Goal: Task Accomplishment & Management: Contribute content

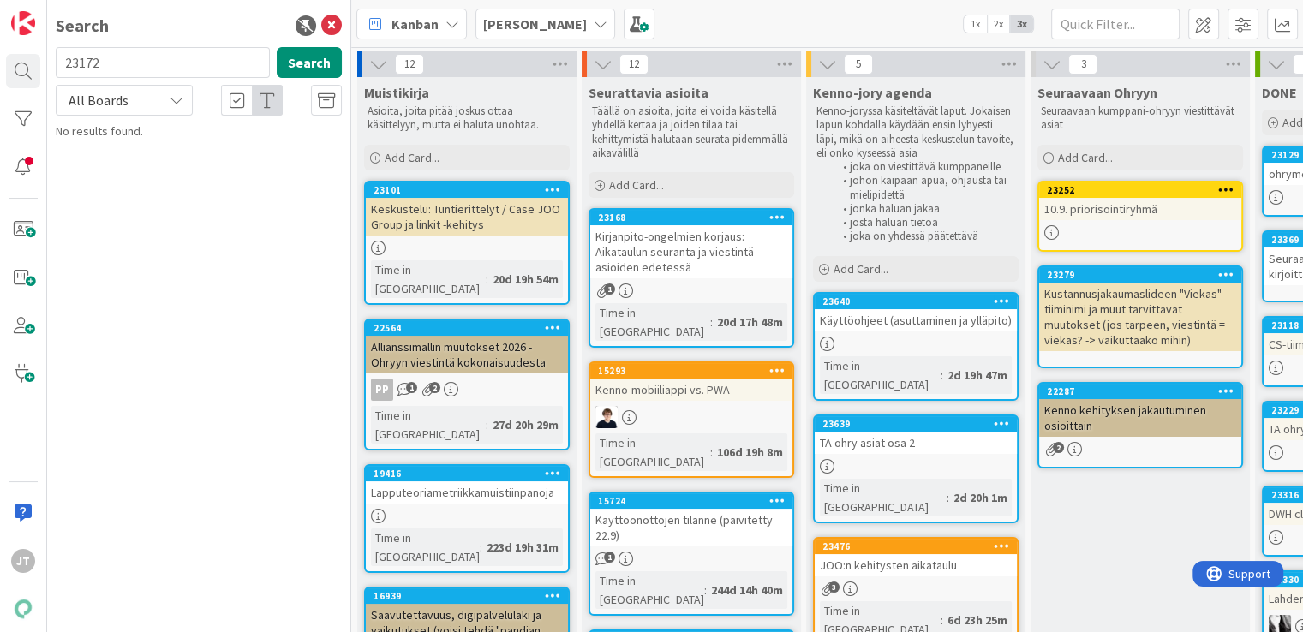
click at [709, 509] on div "Käyttöönottojen tilanne (päivitetty 22.9)" at bounding box center [691, 528] width 202 height 38
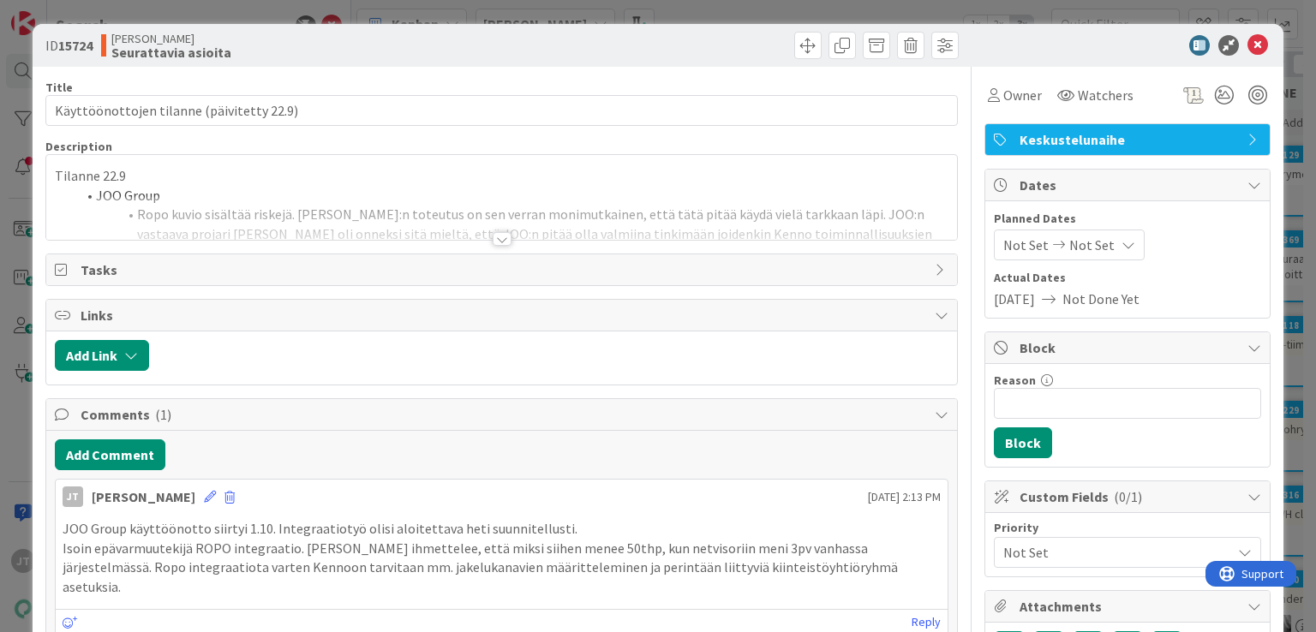
click at [495, 235] on div at bounding box center [502, 239] width 19 height 14
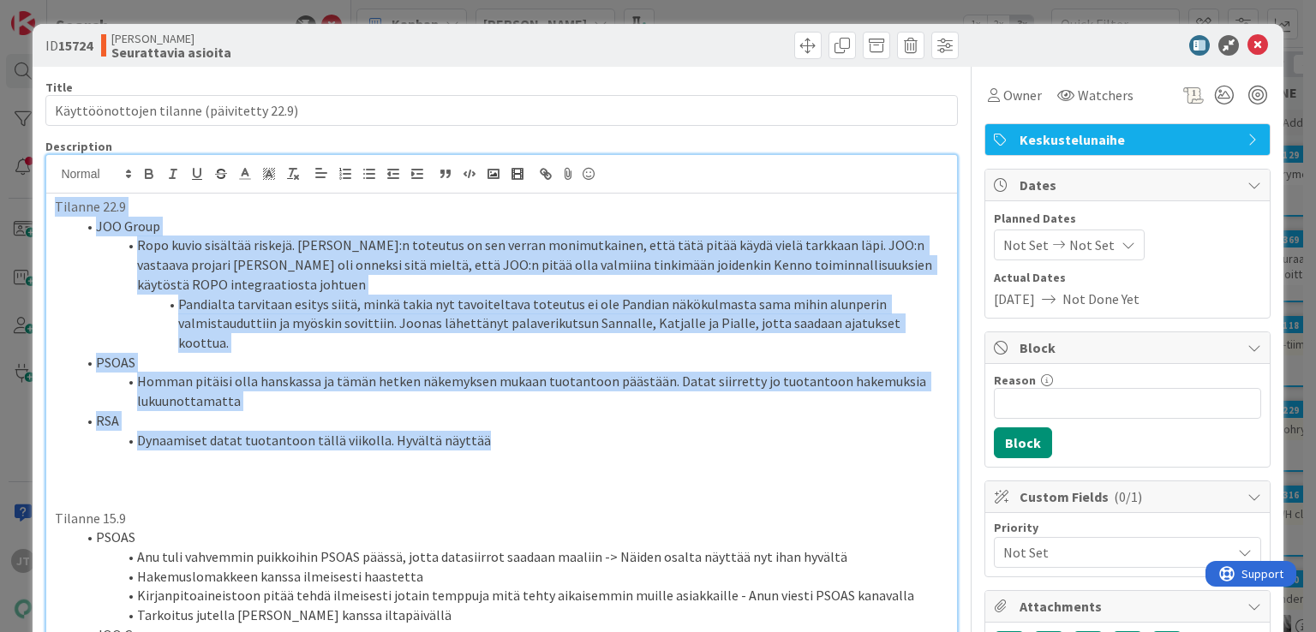
drag, startPoint x: 479, startPoint y: 423, endPoint x: 41, endPoint y: 206, distance: 488.5
copy div "Tilanne 22.9 JOO Group Ropo kuvio sisältää riskejä. JOO:n toteutus on sen verra…"
click at [57, 208] on p "Tilanne 22.9" at bounding box center [501, 207] width 893 height 20
click at [56, 207] on p "Tilanne 22.9" at bounding box center [501, 207] width 893 height 20
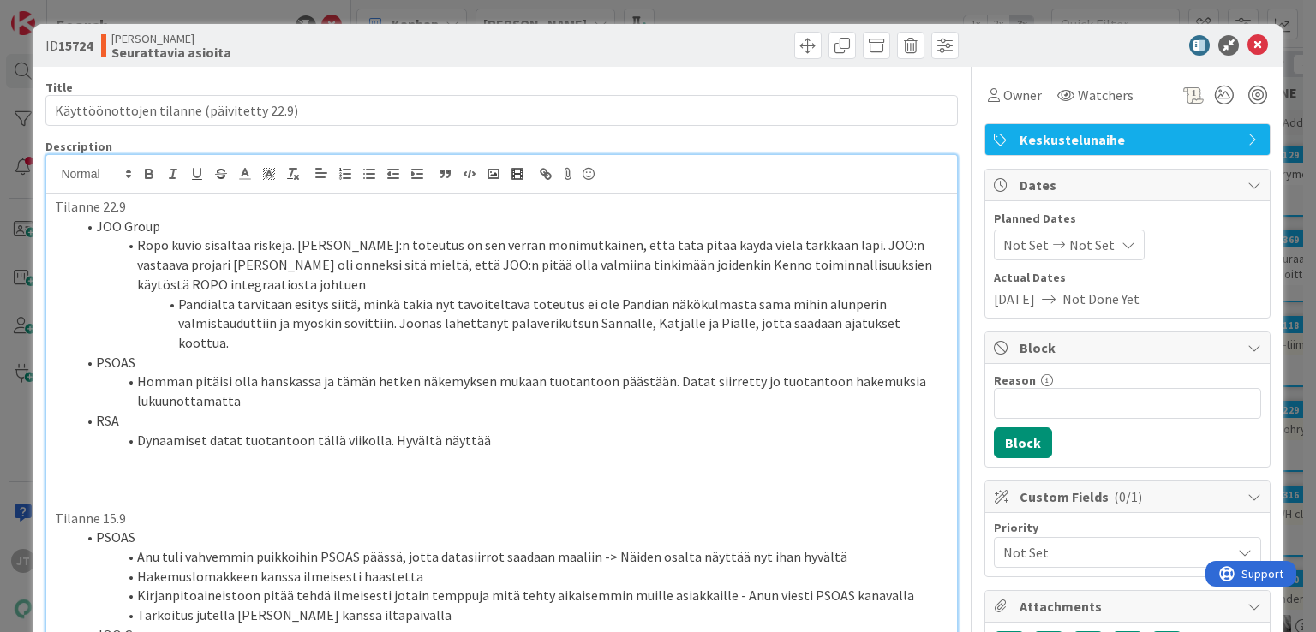
click at [56, 207] on p "Tilanne 22.9" at bounding box center [501, 207] width 893 height 20
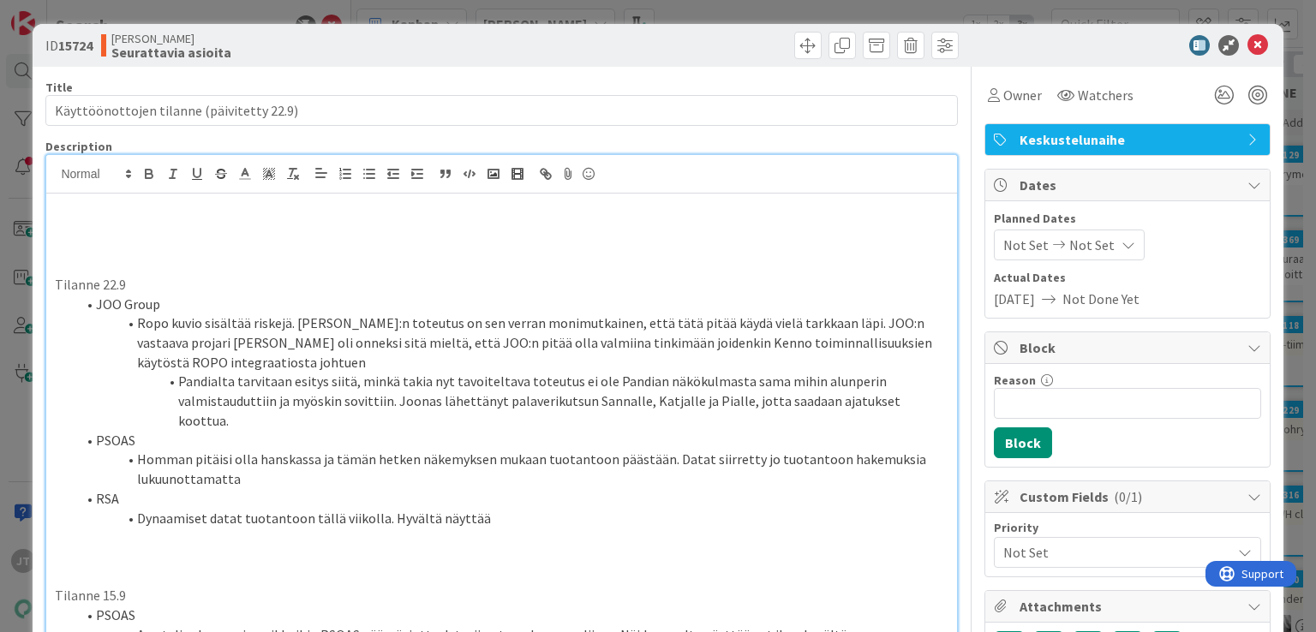
click at [56, 207] on p at bounding box center [501, 207] width 893 height 20
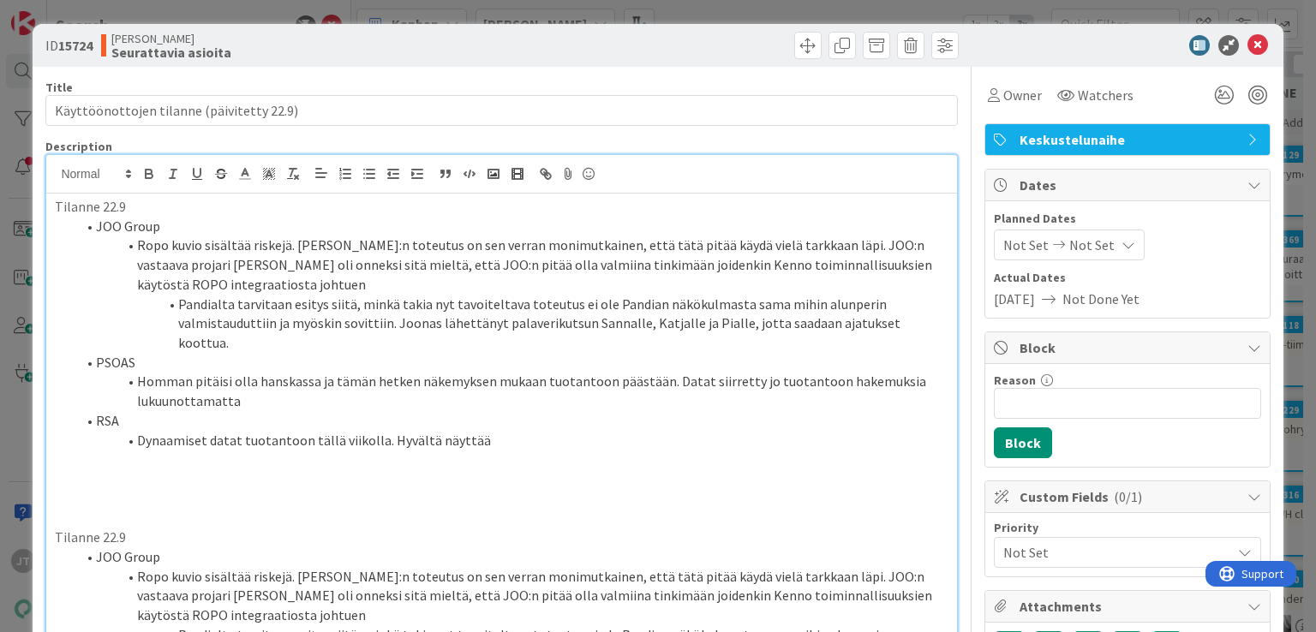
click at [118, 209] on p "Tilanne 22.9" at bounding box center [501, 207] width 893 height 20
click at [111, 205] on p "Tilanne 22.9" at bounding box center [501, 207] width 893 height 20
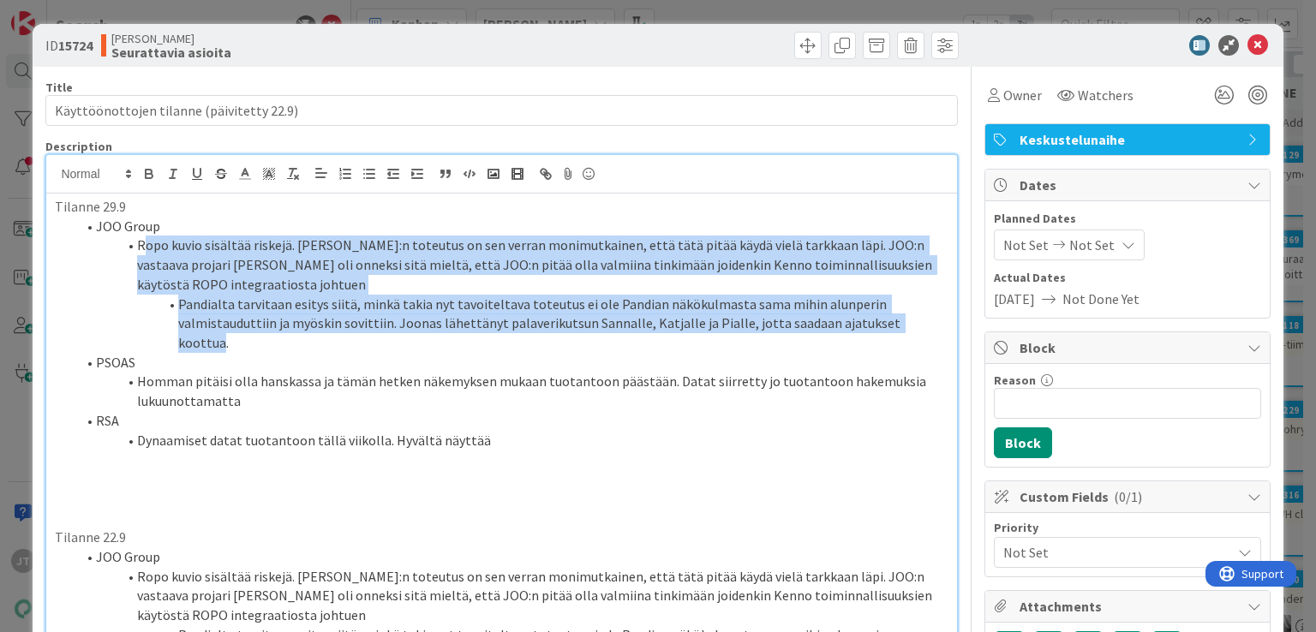
drag, startPoint x: 919, startPoint y: 326, endPoint x: 144, endPoint y: 254, distance: 778.7
click at [144, 254] on ol "JOO Group Ropo kuvio sisältää riskejä. JOO:n toteutus on sen verran monimutkain…" at bounding box center [501, 334] width 893 height 234
click at [300, 256] on li "Ropo kuvio sisältää riskejä. JOO:n toteutus on sen verran monimutkainen, että t…" at bounding box center [511, 265] width 872 height 58
click at [298, 247] on li "Ropo kuvio sisältää riskejä. JOO:n toteutus on sen verran monimutkainen, että t…" at bounding box center [511, 265] width 872 height 58
drag, startPoint x: 295, startPoint y: 244, endPoint x: 924, endPoint y: 321, distance: 633.5
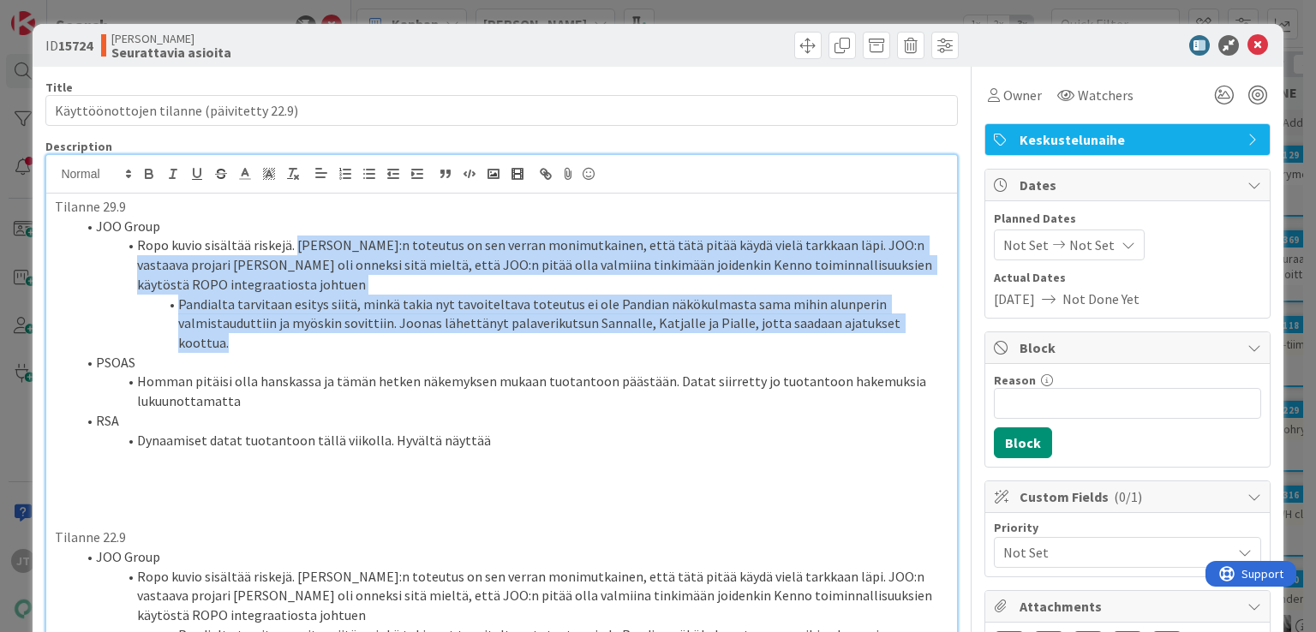
click at [924, 321] on ol "JOO Group Ropo kuvio sisältää riskejä. JOO:n toteutus on sen verran monimutkain…" at bounding box center [501, 334] width 893 height 234
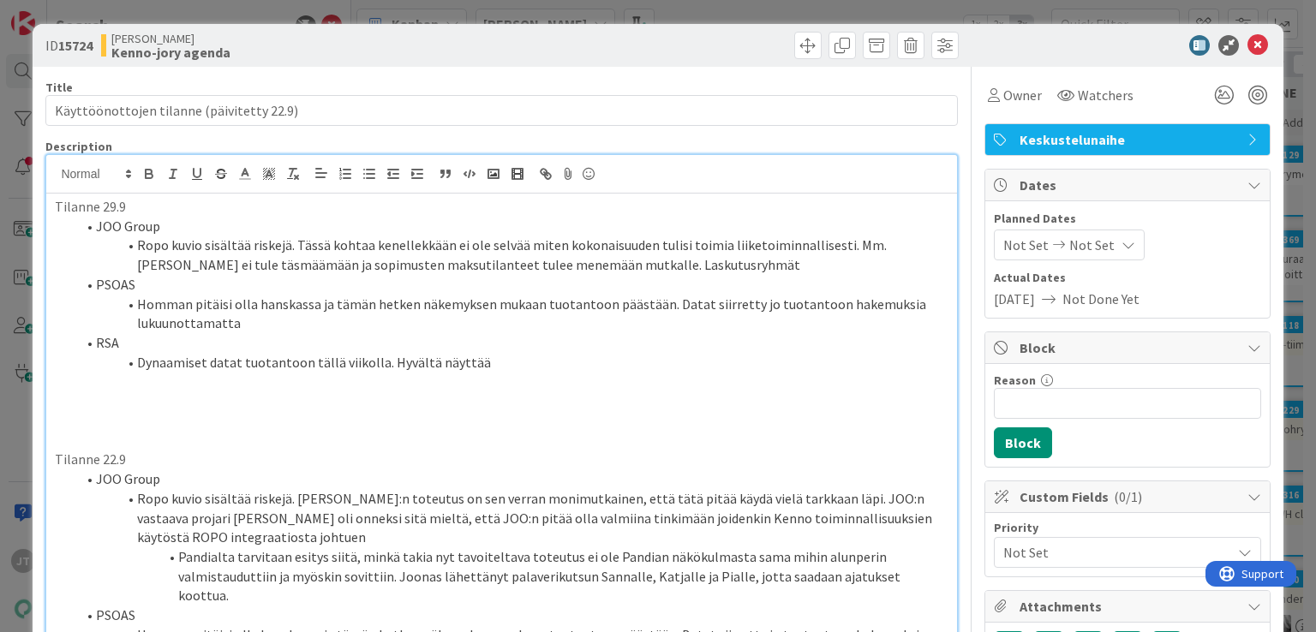
click at [415, 246] on li "Ropo kuvio sisältää riskejä. Tässä kohtaa kenellekkään ei ole selvää miten koko…" at bounding box center [511, 255] width 872 height 39
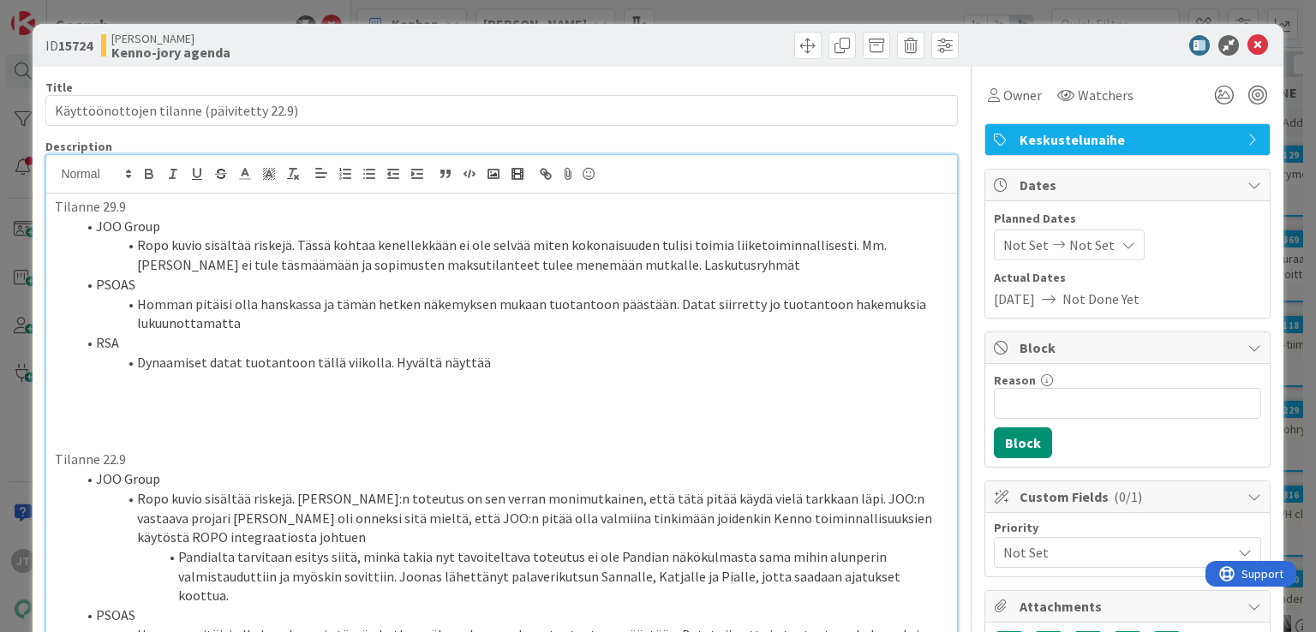
click at [417, 236] on li "Ropo kuvio sisältää riskejä. Tässä kohtaa kenellekkään ei ole selvää miten koko…" at bounding box center [511, 255] width 872 height 39
drag, startPoint x: 568, startPoint y: 248, endPoint x: 577, endPoint y: 252, distance: 9.2
click at [570, 249] on li "Ropo kuvio sisältää riskejä. Tässä kohtaa kenellekään ei ole selvää miten kokon…" at bounding box center [511, 255] width 872 height 39
click at [668, 258] on li "Ropo kuvio sisältää riskejä. Tässä kohtaa kenellekään ei ole selvää miten kokon…" at bounding box center [511, 255] width 872 height 39
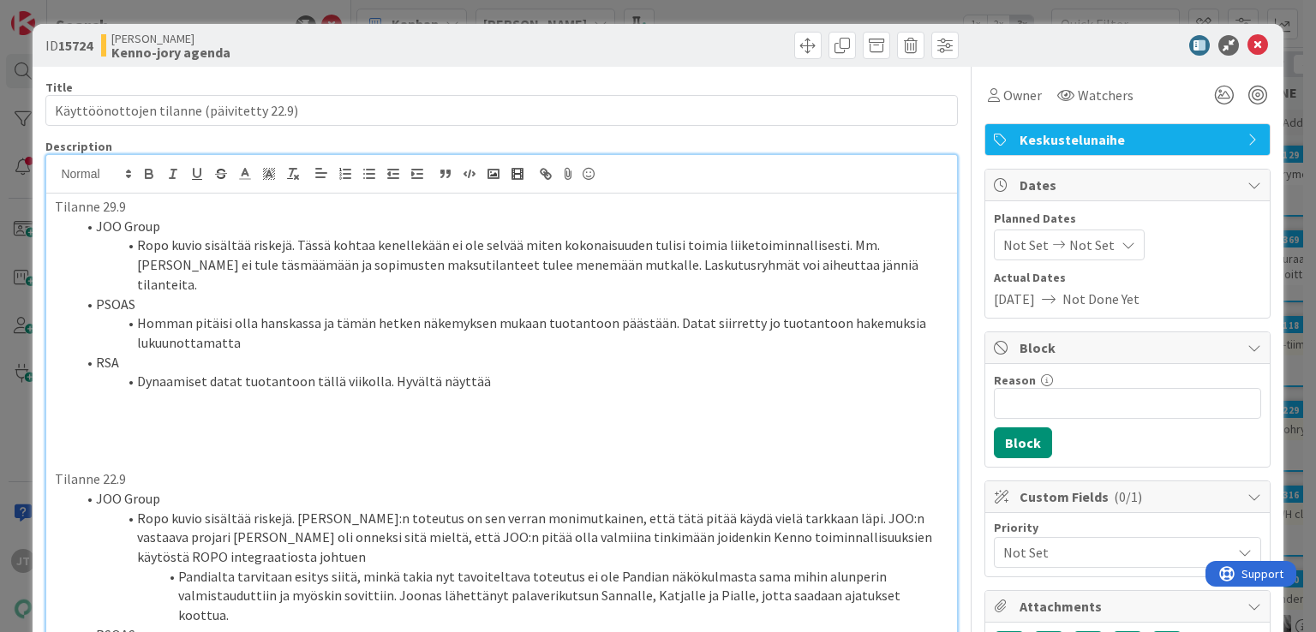
click at [865, 267] on li "Ropo kuvio sisältää riskejä. Tässä kohtaa kenellekään ei ole selvää miten kokon…" at bounding box center [511, 265] width 872 height 58
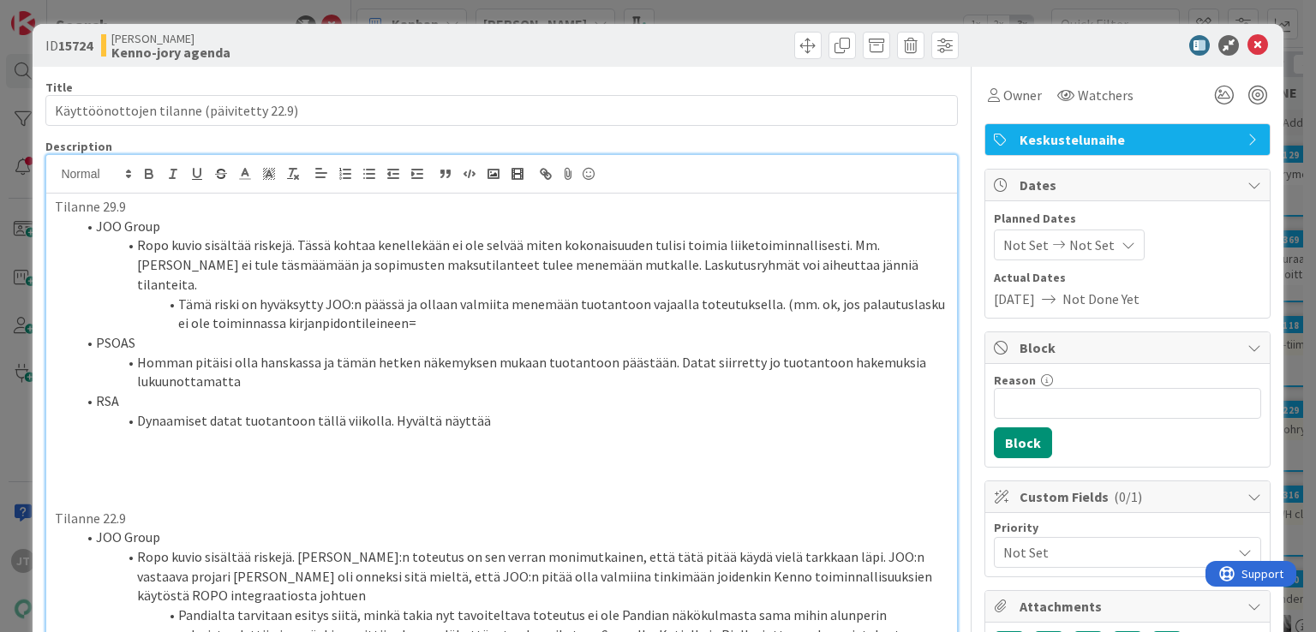
click at [822, 295] on li "Tämä riski on hyväksytty JOO:n päässä ja ollaan valmiita menemään tuotantoon va…" at bounding box center [511, 314] width 872 height 39
click at [836, 295] on li "Tämä riski on hyväksytty JOO:n päässä ja ollaan valmiita menemään tuotantoon va…" at bounding box center [511, 314] width 872 height 39
click at [505, 296] on li "Tämä riski on hyväksytty JOO:n päässä ja ollaan valmiita menemään tuotantoon va…" at bounding box center [511, 314] width 872 height 39
click at [263, 356] on li "Homman pitäisi olla hanskassa ja tämän hetken näkemyksen mukaan tuotantoon pääs…" at bounding box center [511, 372] width 872 height 39
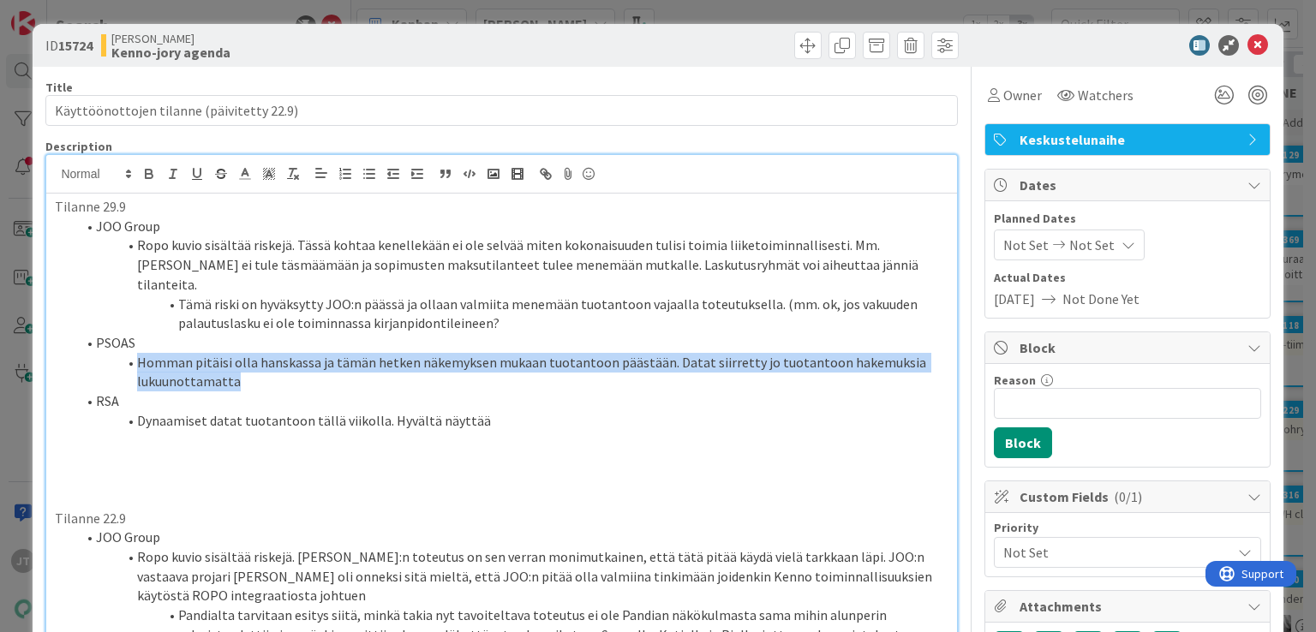
drag, startPoint x: 257, startPoint y: 357, endPoint x: 140, endPoint y: 344, distance: 117.3
click at [140, 353] on li "Homman pitäisi olla hanskassa ja tämän hetken näkemyksen mukaan tuotantoon pääs…" at bounding box center [511, 372] width 872 height 39
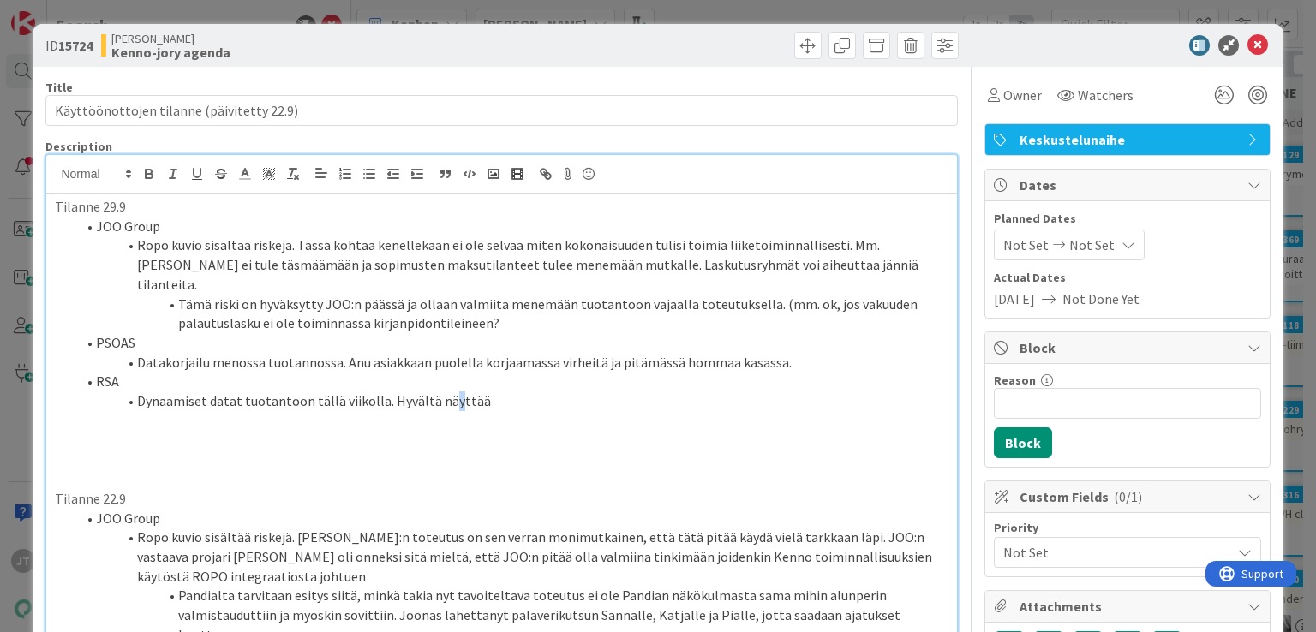
click at [452, 392] on li "Dynaamiset datat tuotantoon tällä viikolla. Hyvältä näyttää" at bounding box center [511, 402] width 872 height 20
click at [496, 392] on li "Dynaamiset datat tuotantoon tällä viikolla. Hyvältä näyttää" at bounding box center [511, 402] width 872 height 20
drag, startPoint x: 495, startPoint y: 385, endPoint x: 134, endPoint y: 390, distance: 360.7
click at [134, 392] on li "Dynaamiset datat tuotantoon tällä viikolla. Hyvältä näyttää" at bounding box center [511, 402] width 872 height 20
click at [348, 268] on li "Ropo kuvio sisältää riskejä. Tässä kohtaa kenellekään ei ole selvää miten kokon…" at bounding box center [511, 265] width 872 height 58
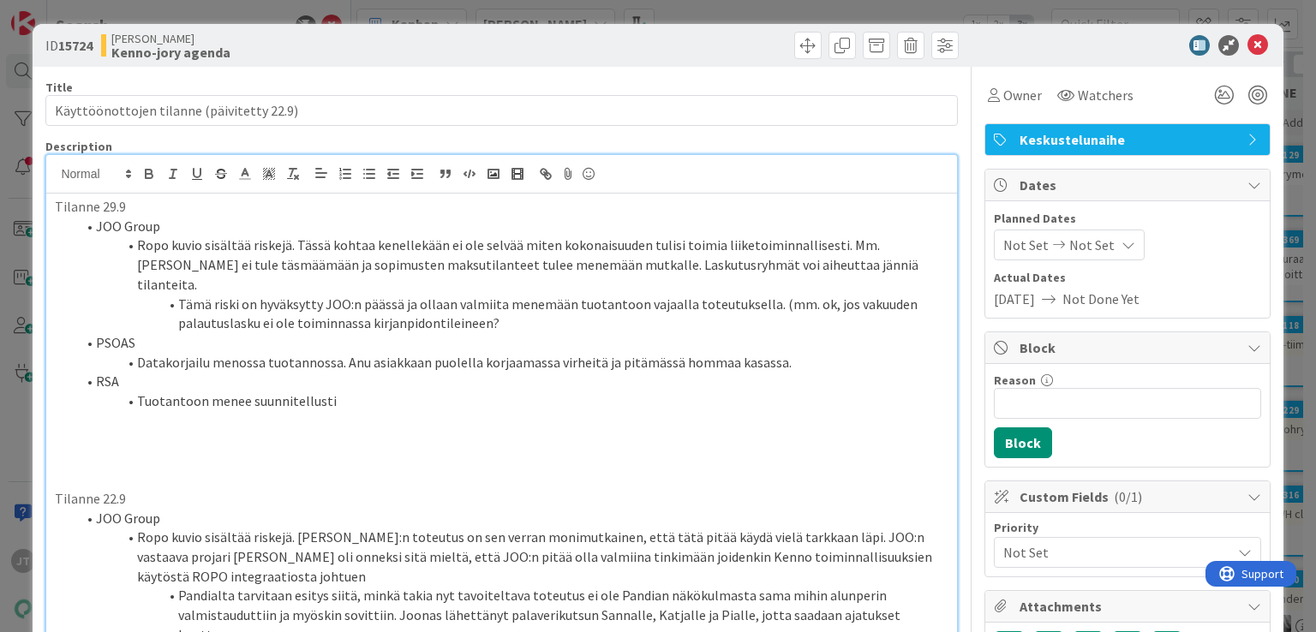
click at [437, 295] on li "Tämä riski on hyväksytty JOO:n päässä ja ollaan valmiita menemään tuotantoon va…" at bounding box center [511, 314] width 872 height 39
click at [493, 295] on li "Tämä riski on hyväksytty JOO:n päässä ja ollaan valmiita menemään tuotantoon va…" at bounding box center [511, 314] width 872 height 39
click at [502, 302] on li "Tämä riski on hyväksytty JOO:n päässä ja ollaan valmiita menemään tuotantoon va…" at bounding box center [511, 314] width 872 height 39
click at [1247, 41] on icon at bounding box center [1257, 45] width 21 height 21
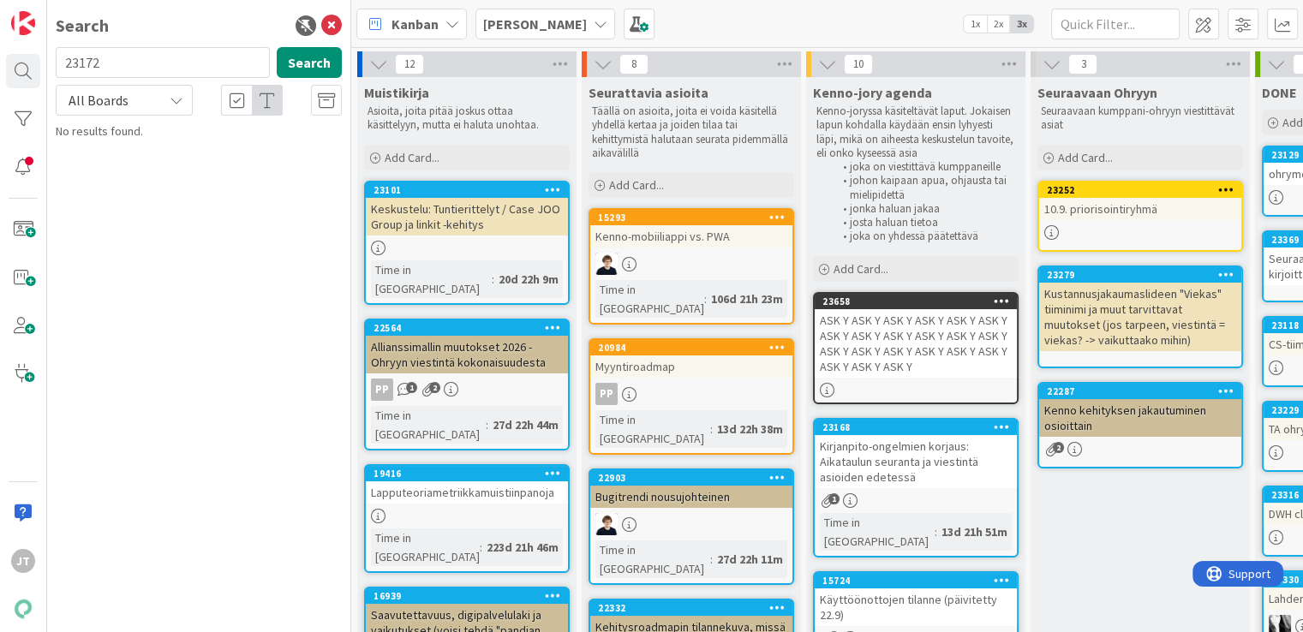
click at [910, 592] on div "Käyttöönottojen tilanne (päivitetty 22.9)" at bounding box center [916, 608] width 202 height 38
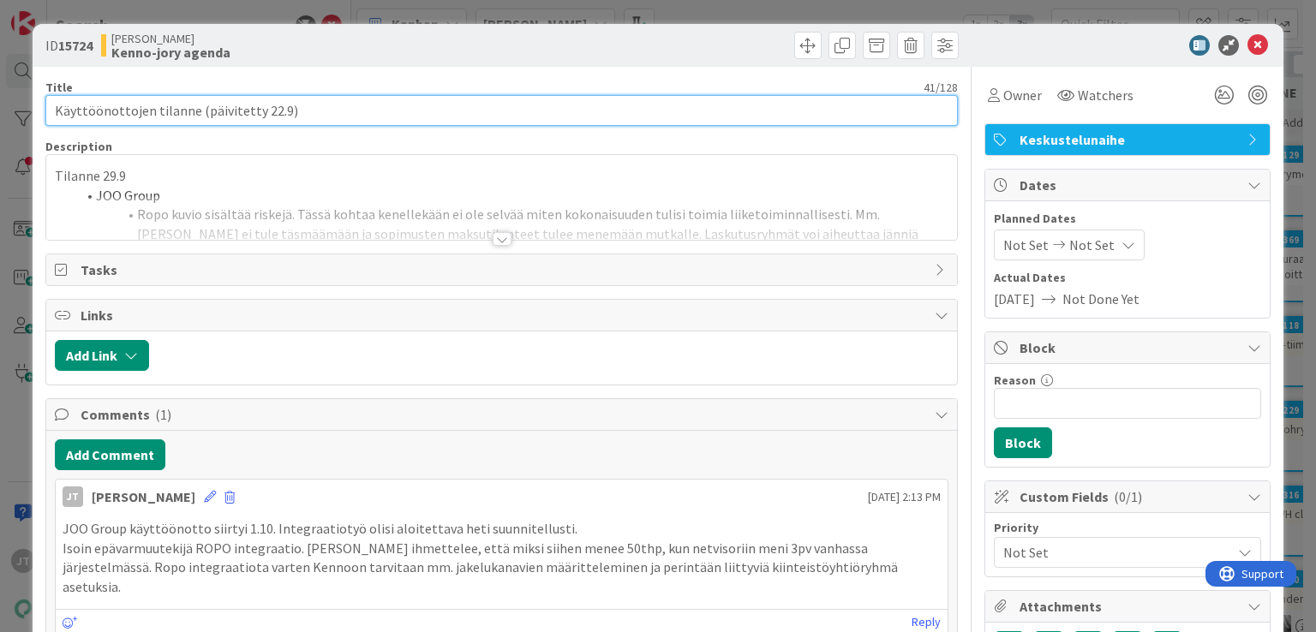
click at [267, 114] on input "Käyttöönottojen tilanne (päivitetty 22.9)" at bounding box center [501, 110] width 912 height 31
click at [266, 114] on input "Käyttöönottojen tilanne (päivitetty 22.9)" at bounding box center [501, 110] width 912 height 31
click at [290, 108] on input "Käyttöönottojen tilanne (päivitetty 29.9)" at bounding box center [501, 110] width 912 height 31
type input "Käyttöönottojen tilanne (päivitetty 29.9)"
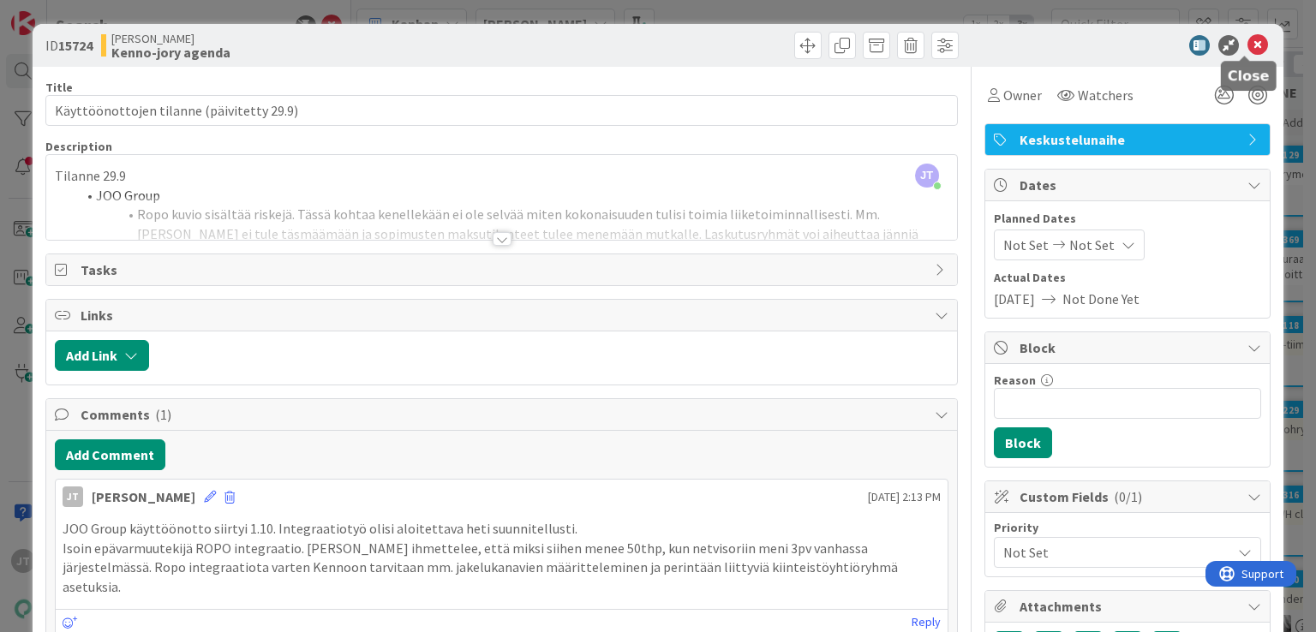
click at [1240, 32] on div "ID 15724 Kenno JoRy Kenno-jory agenda" at bounding box center [658, 45] width 1250 height 43
click at [1247, 39] on icon at bounding box center [1257, 45] width 21 height 21
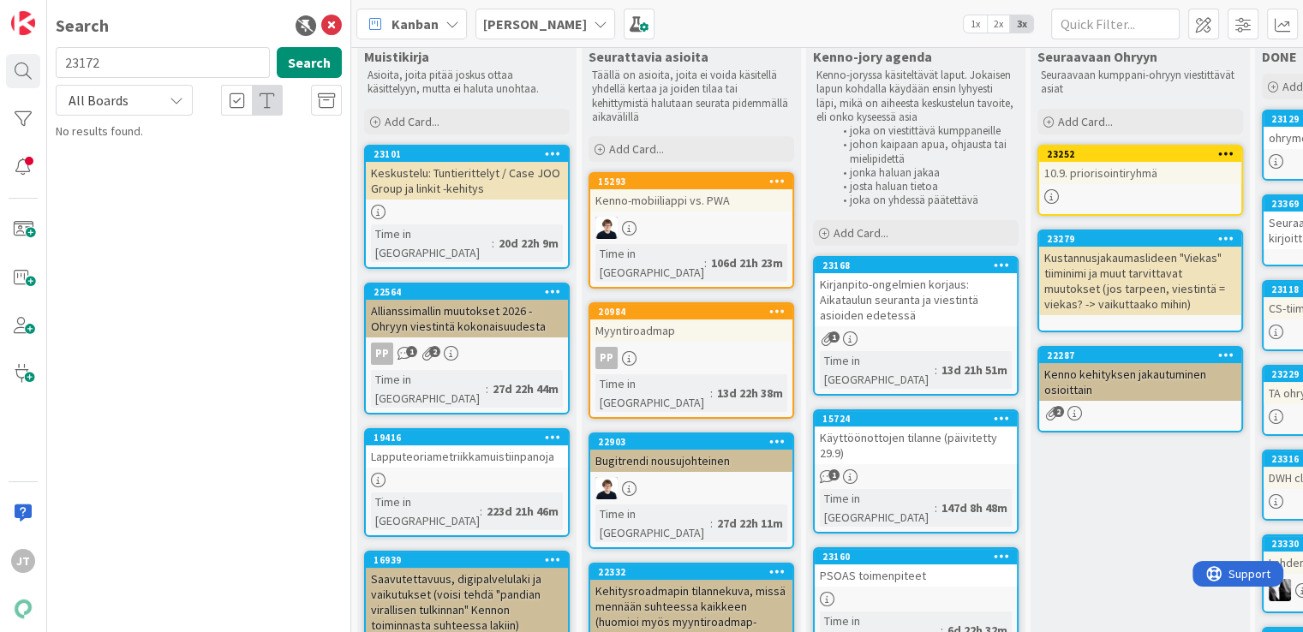
click at [956, 592] on div at bounding box center [916, 599] width 202 height 15
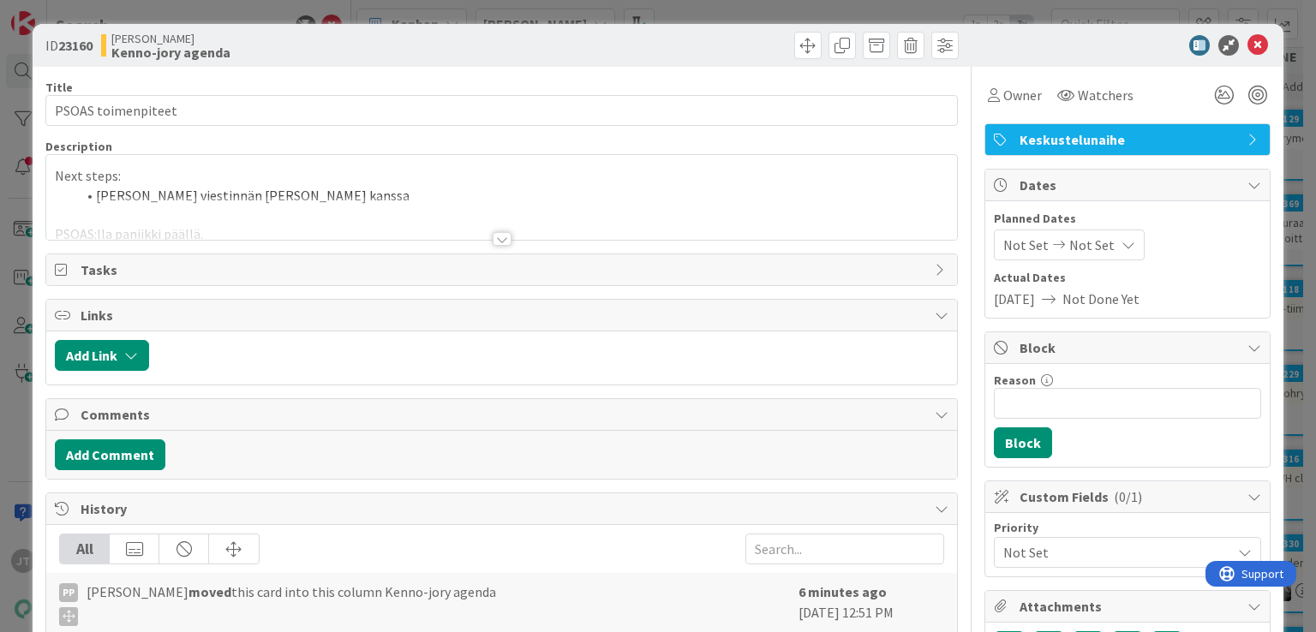
click at [502, 242] on div at bounding box center [502, 239] width 19 height 14
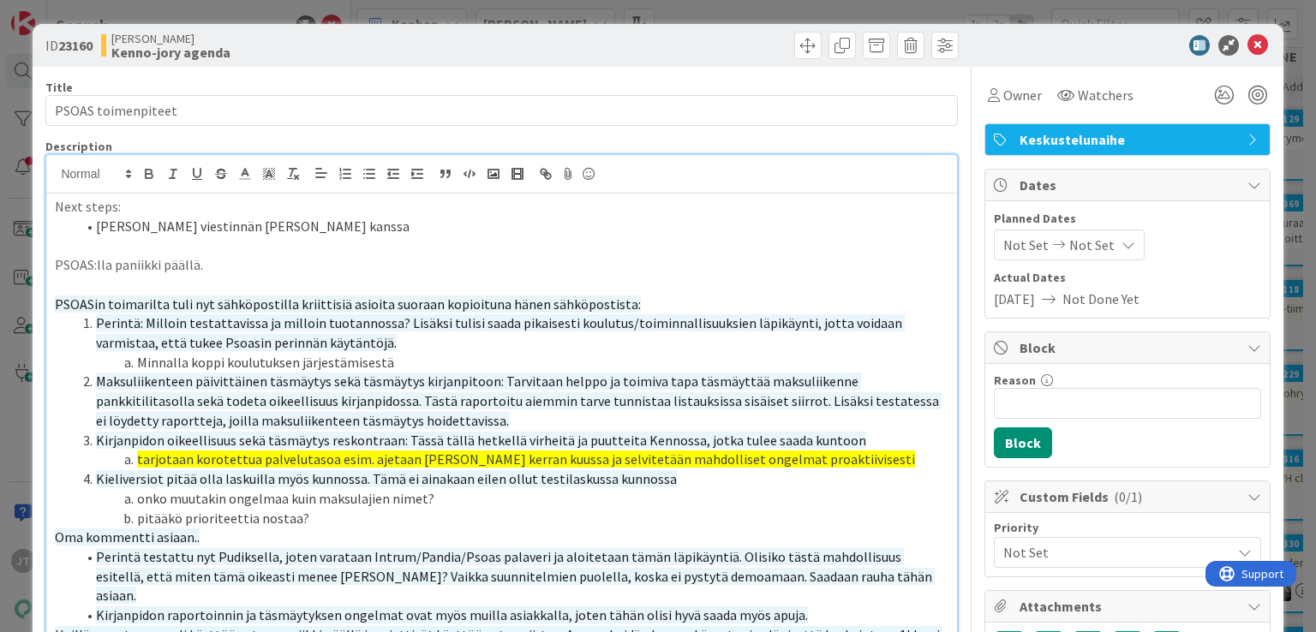
click at [1247, 52] on icon at bounding box center [1257, 45] width 21 height 21
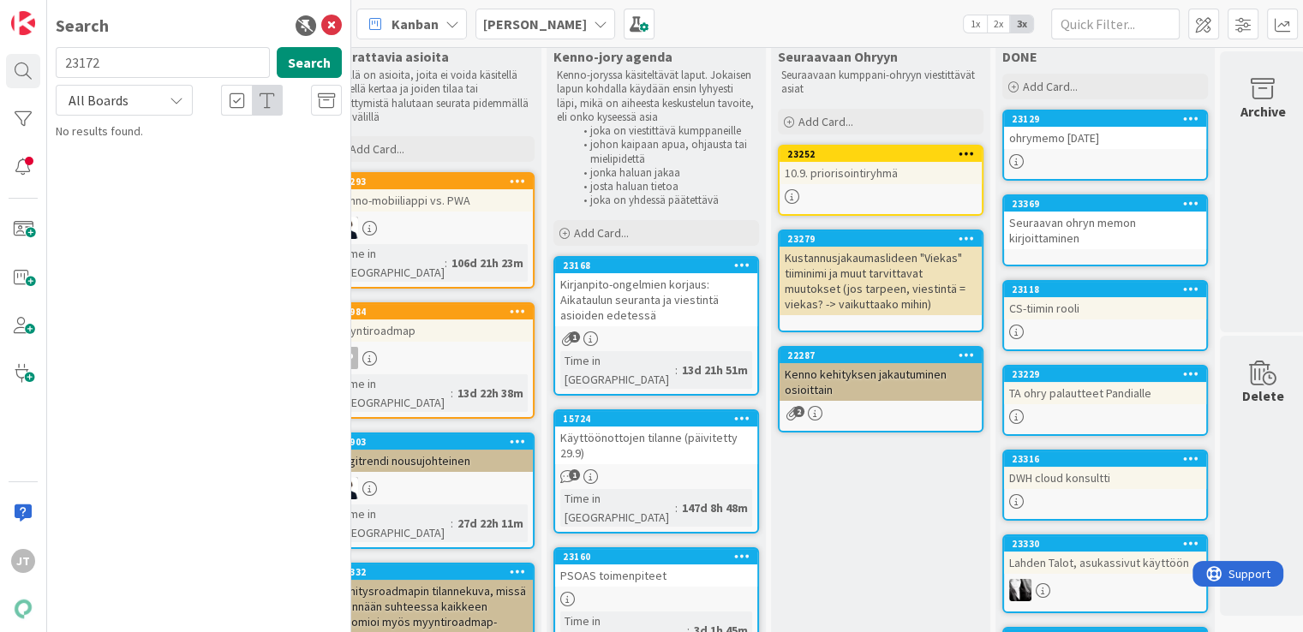
scroll to position [36, 281]
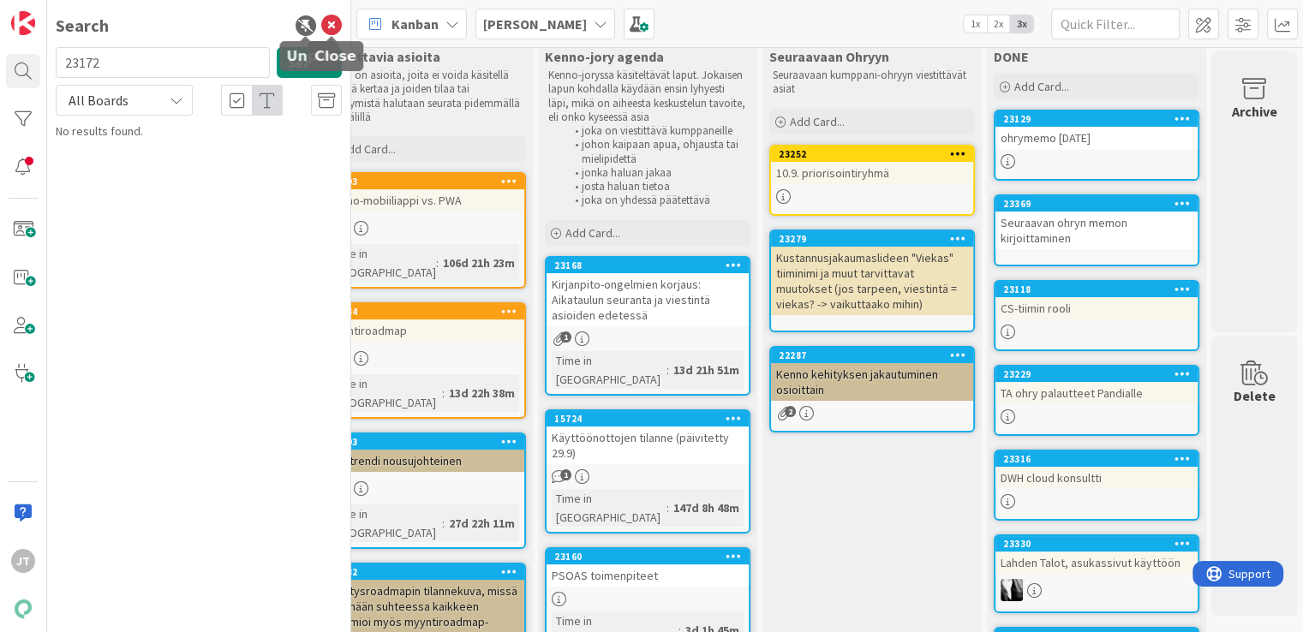
click at [336, 18] on icon at bounding box center [331, 25] width 21 height 21
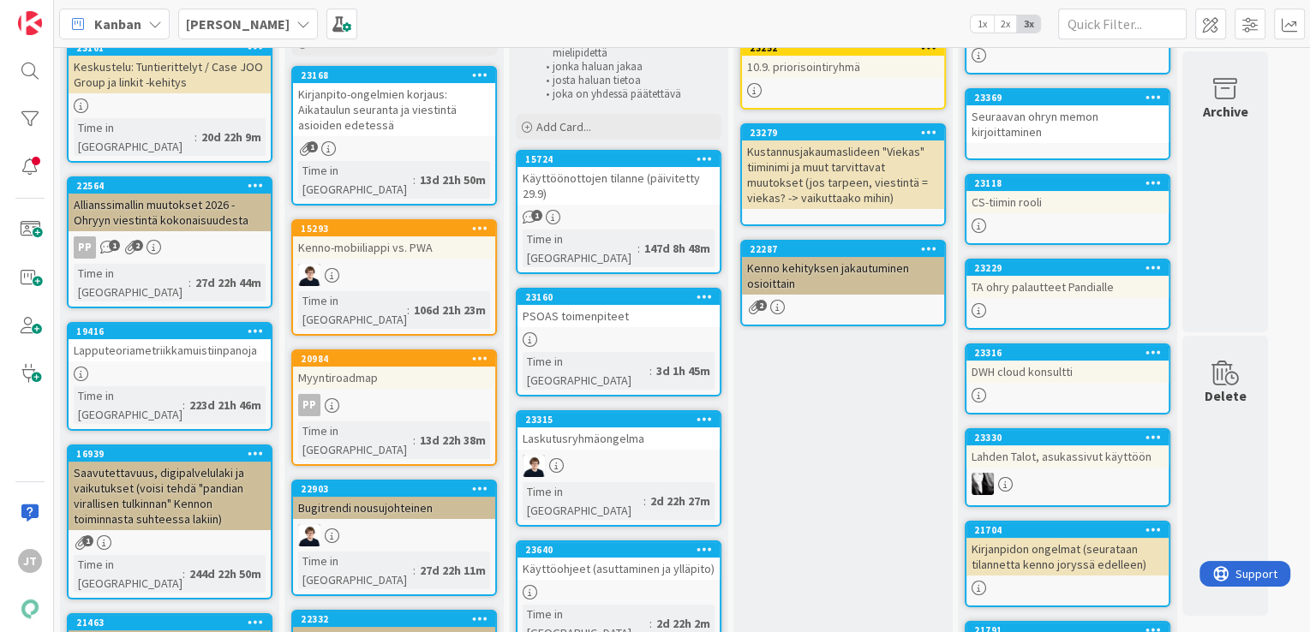
scroll to position [144, 0]
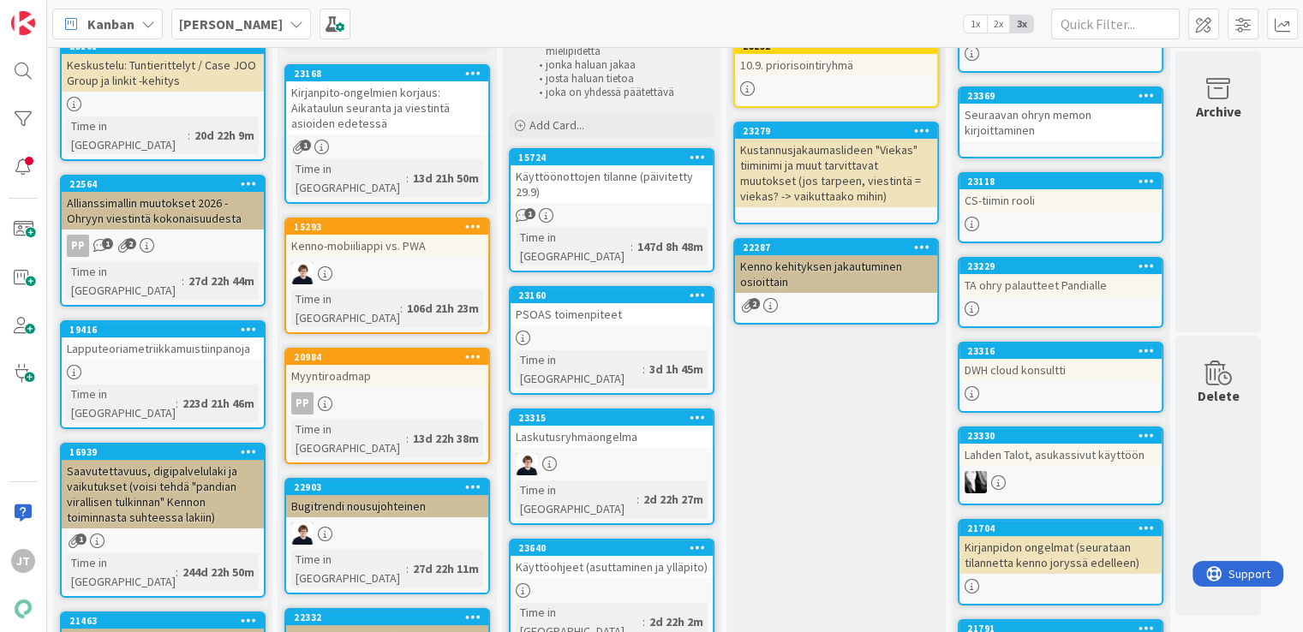
click at [412, 140] on div "1" at bounding box center [387, 147] width 202 height 15
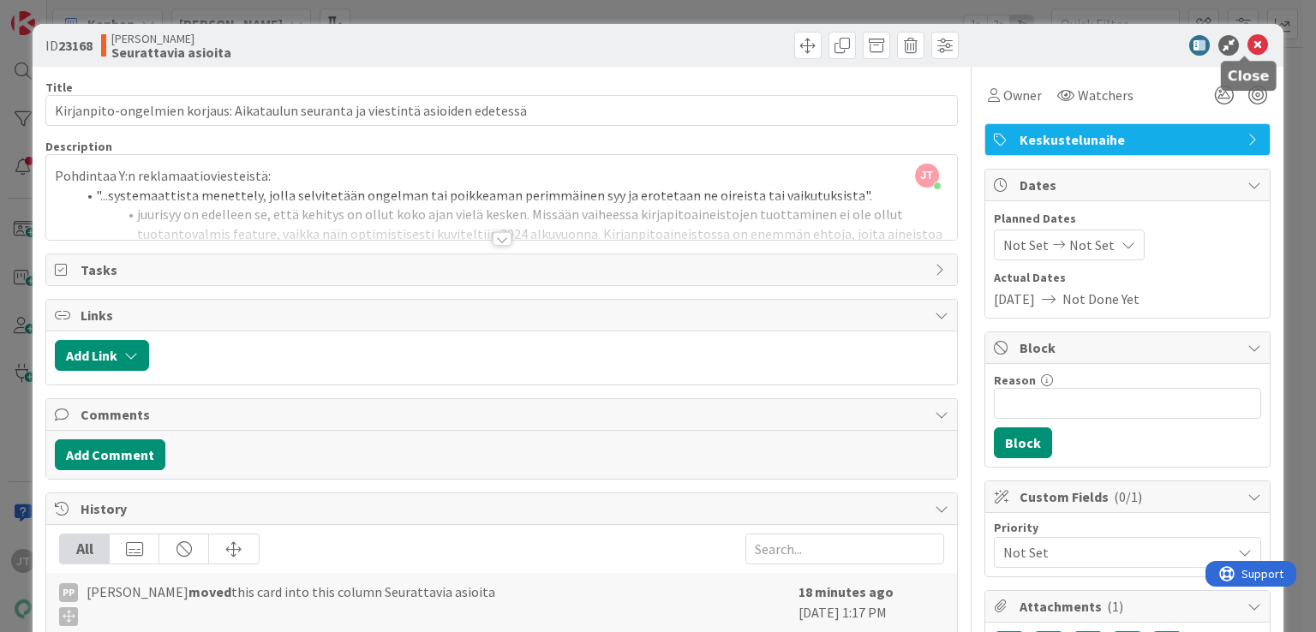
click at [1247, 48] on icon at bounding box center [1257, 45] width 21 height 21
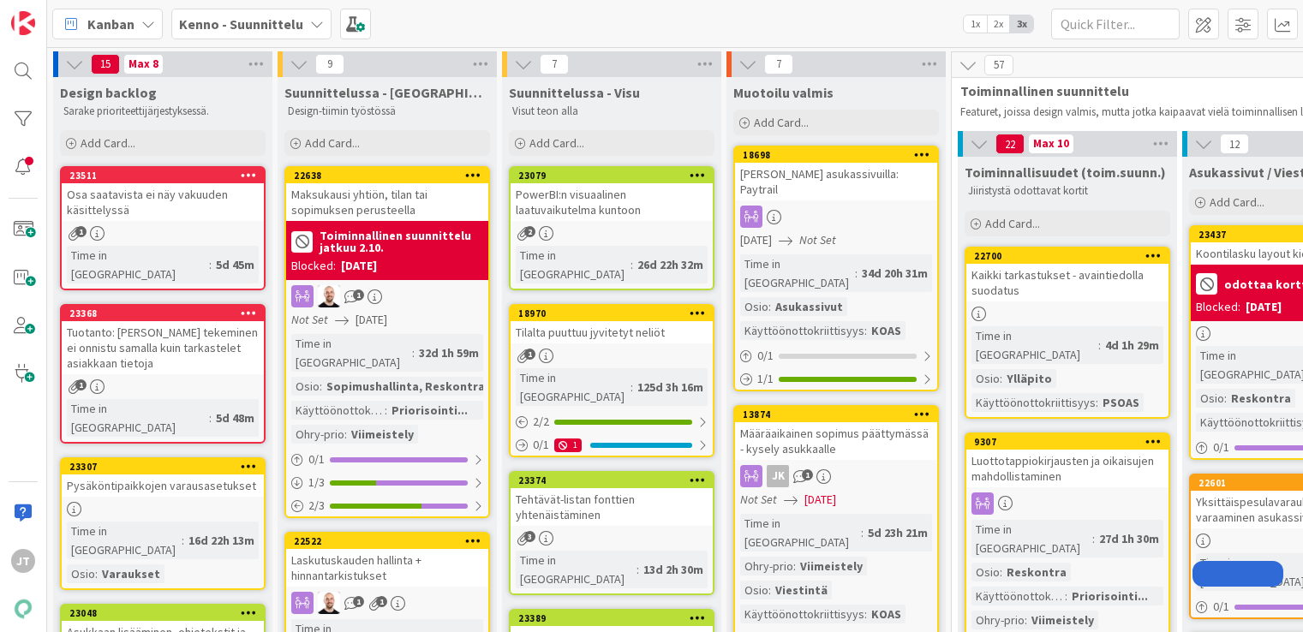
click at [245, 22] on b "Kenno - Suunnittelu" at bounding box center [241, 23] width 124 height 17
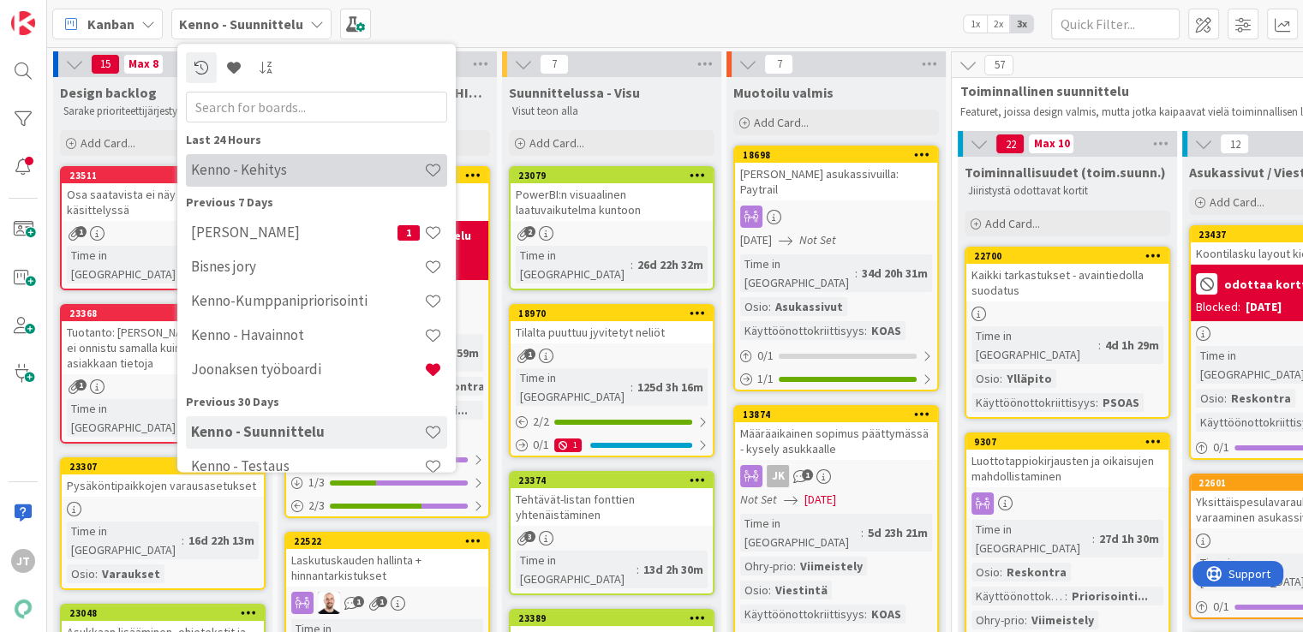
click at [259, 163] on h4 "Kenno - Kehitys" at bounding box center [307, 170] width 233 height 17
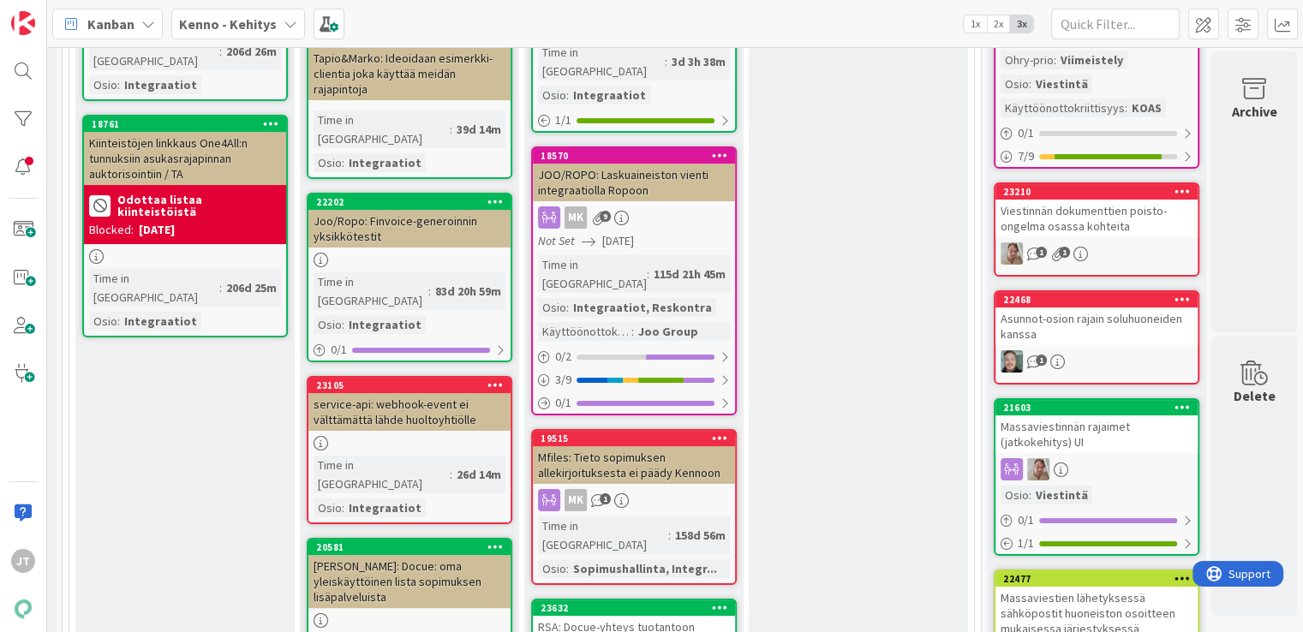
scroll to position [6733, 228]
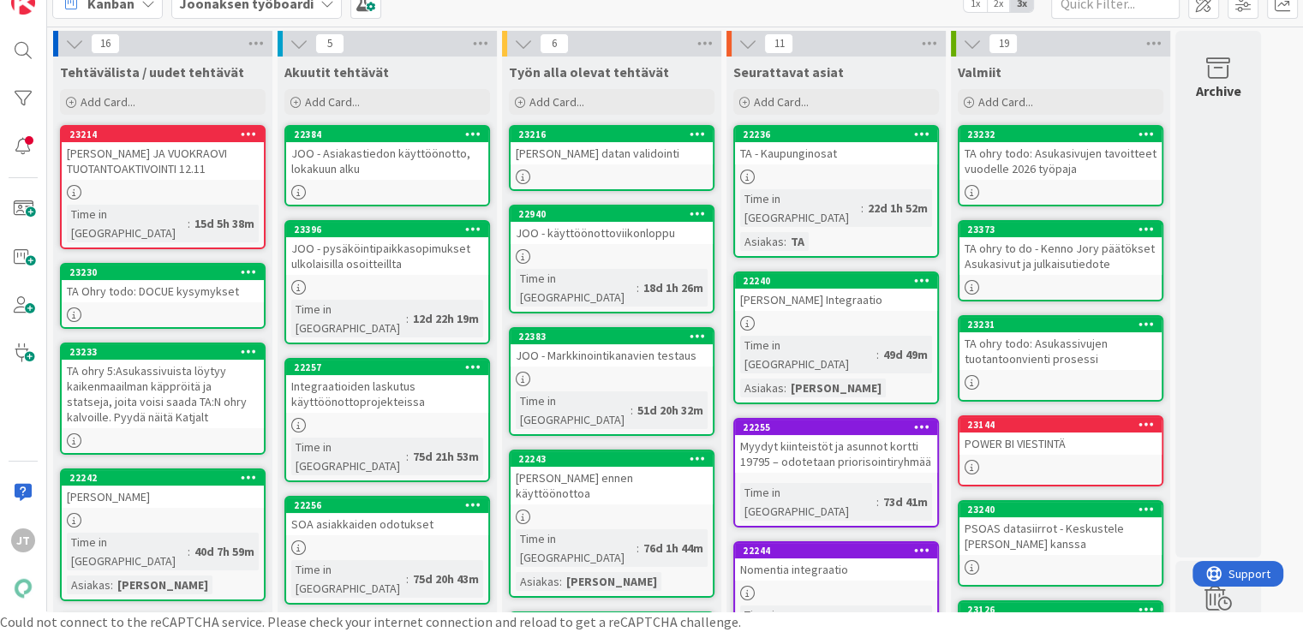
click at [191, 380] on div "TA ohry 5:Asukassivuista löytyy kaikenmaailman käppröitä ja statseja, joita voi…" at bounding box center [163, 394] width 202 height 69
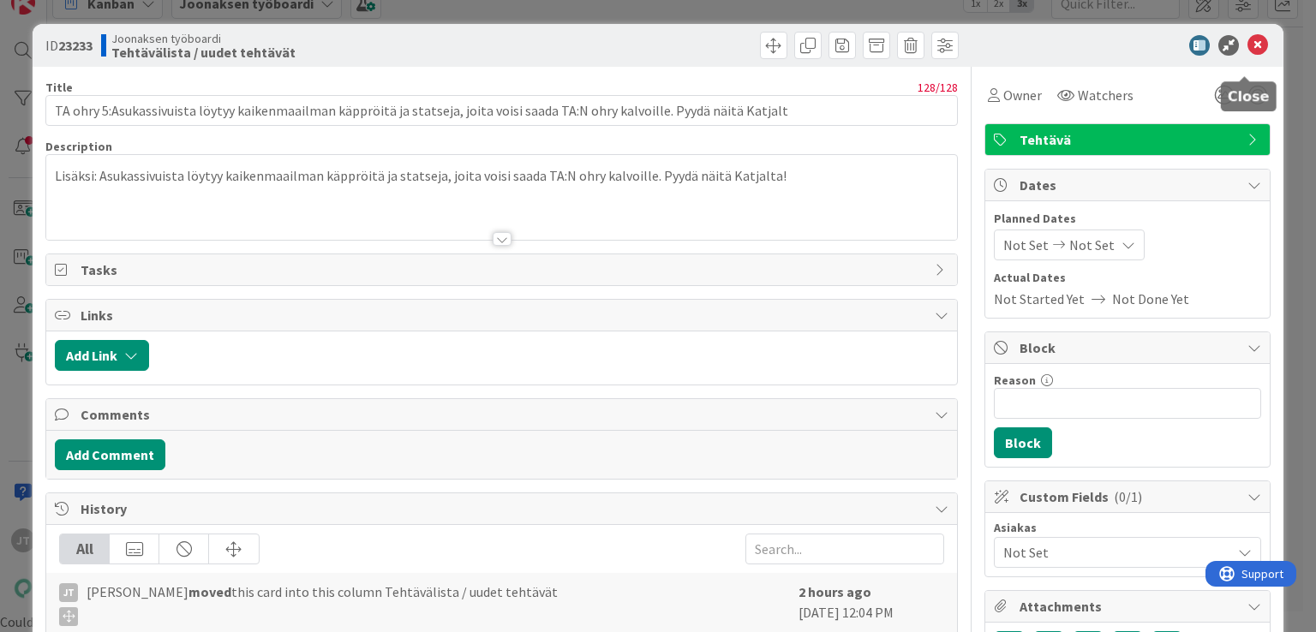
click at [1247, 45] on icon at bounding box center [1257, 45] width 21 height 21
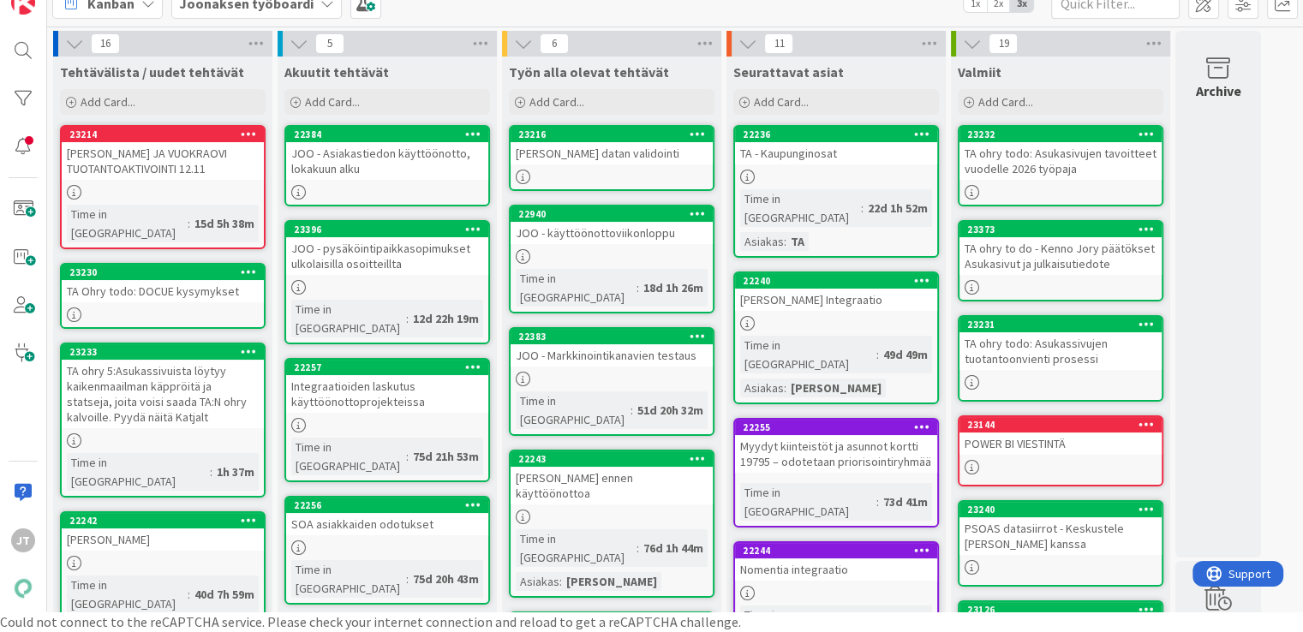
click at [192, 368] on div "TA ohry 5:Asukassivuista löytyy kaikenmaailman käppröitä ja statseja, joita voi…" at bounding box center [163, 394] width 202 height 69
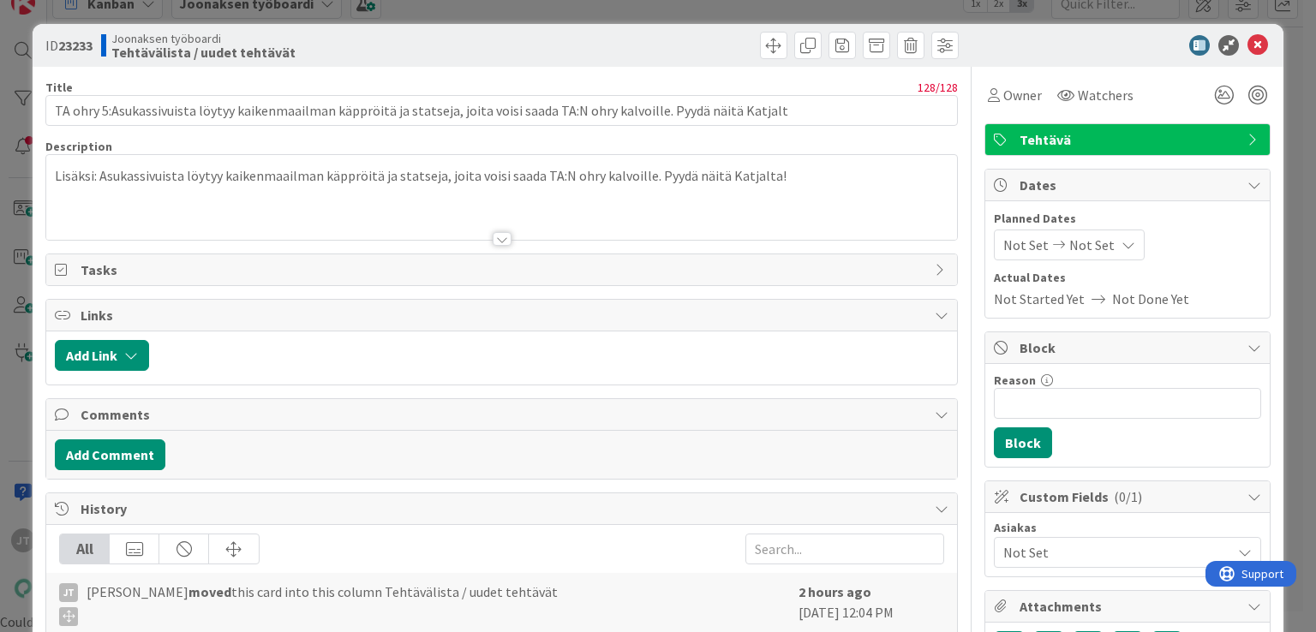
click at [497, 237] on div at bounding box center [502, 239] width 19 height 14
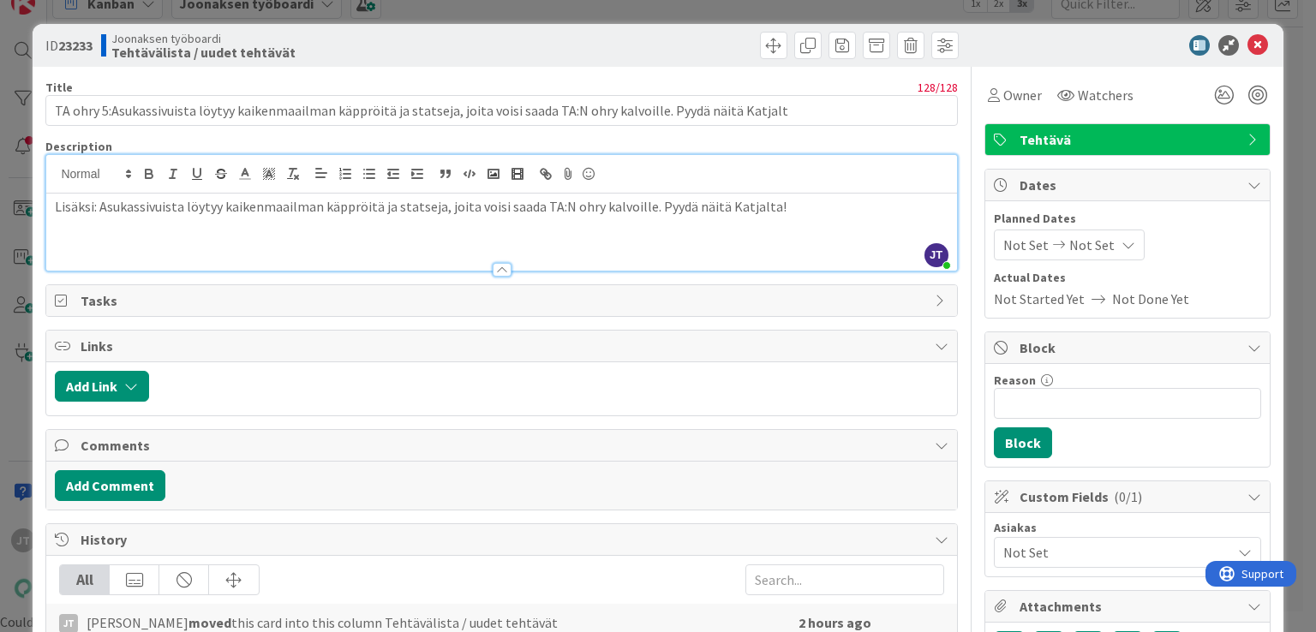
click at [509, 217] on div "Lisäksi: Asukassivuista löytyy kaikenmaailman käppröitä ja statseja, joita vois…" at bounding box center [501, 232] width 910 height 77
click at [59, 203] on p "Lisäksi: Asukassivuista löytyy kaikenmaailman käppröitä ja statseja, joita vois…" at bounding box center [501, 207] width 893 height 20
click at [826, 198] on p "Lisäksi: Asukassivuista löytyy kaikenmaailman käppröitä ja statseja, joita vois…" at bounding box center [501, 207] width 893 height 20
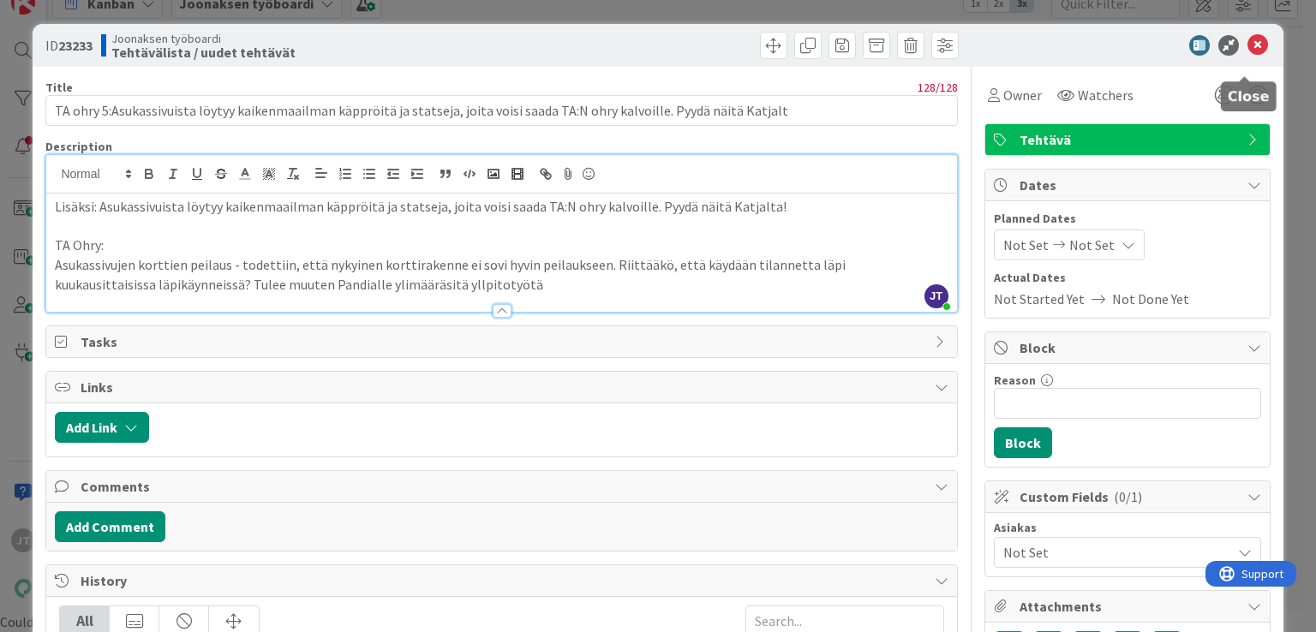
click at [1247, 44] on icon at bounding box center [1257, 45] width 21 height 21
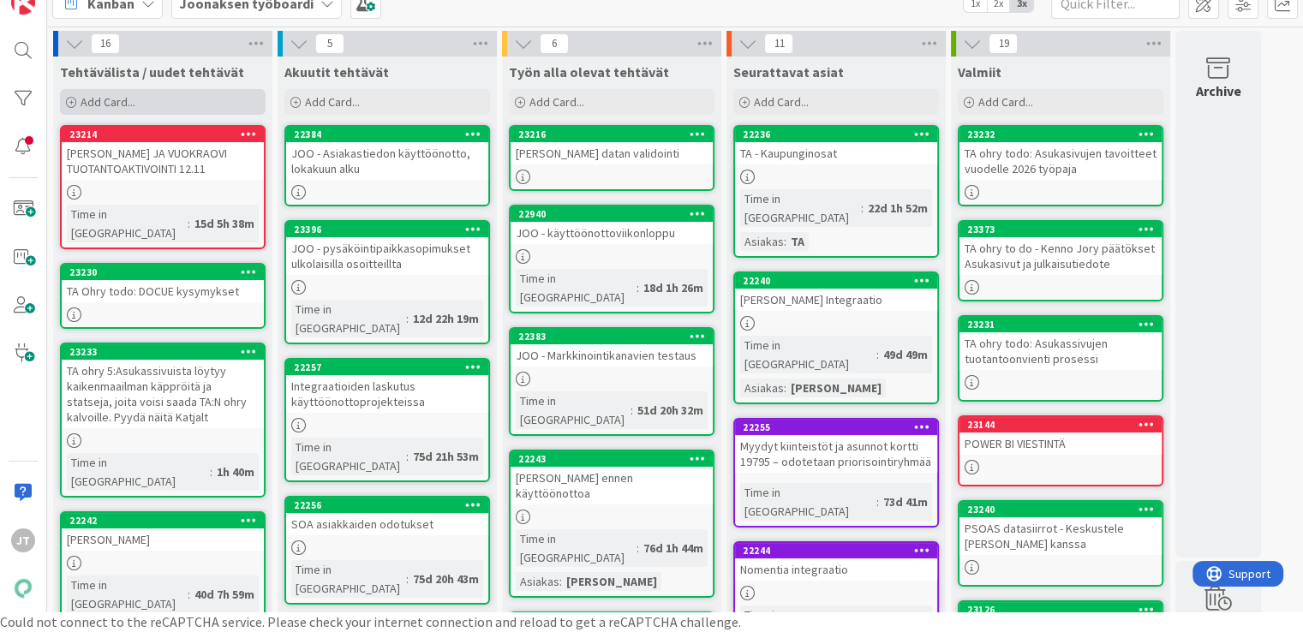
click at [120, 105] on span "Add Card..." at bounding box center [108, 101] width 55 height 15
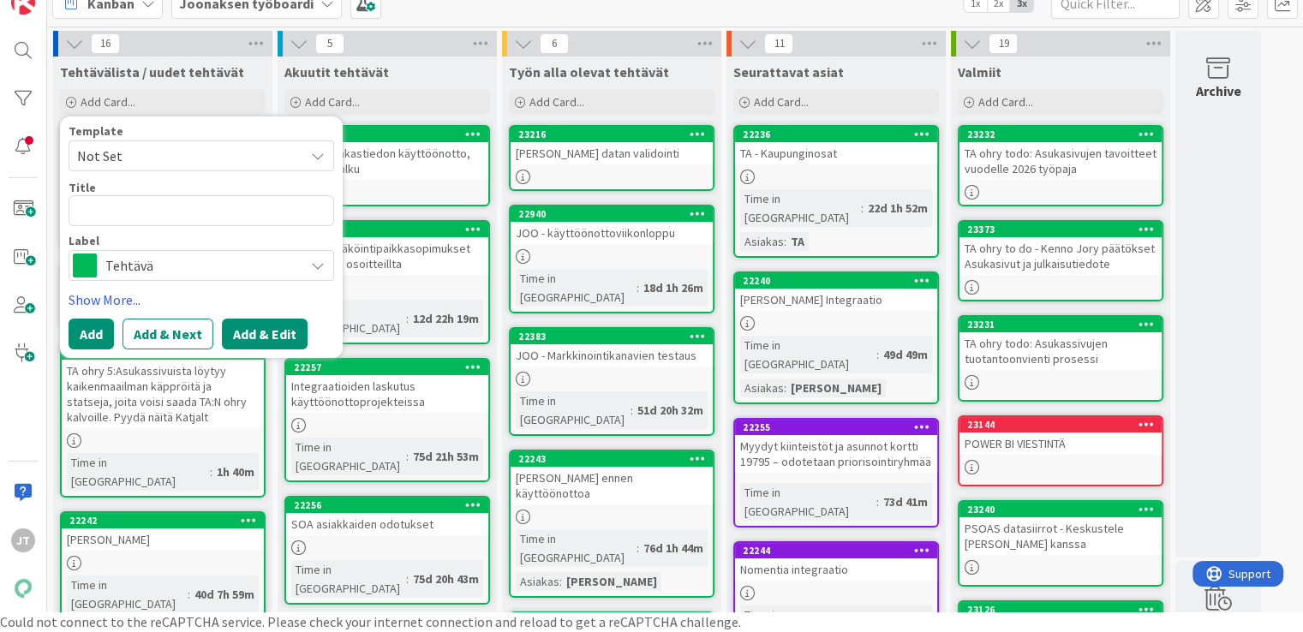
click at [267, 337] on button "Add & Edit" at bounding box center [265, 334] width 86 height 31
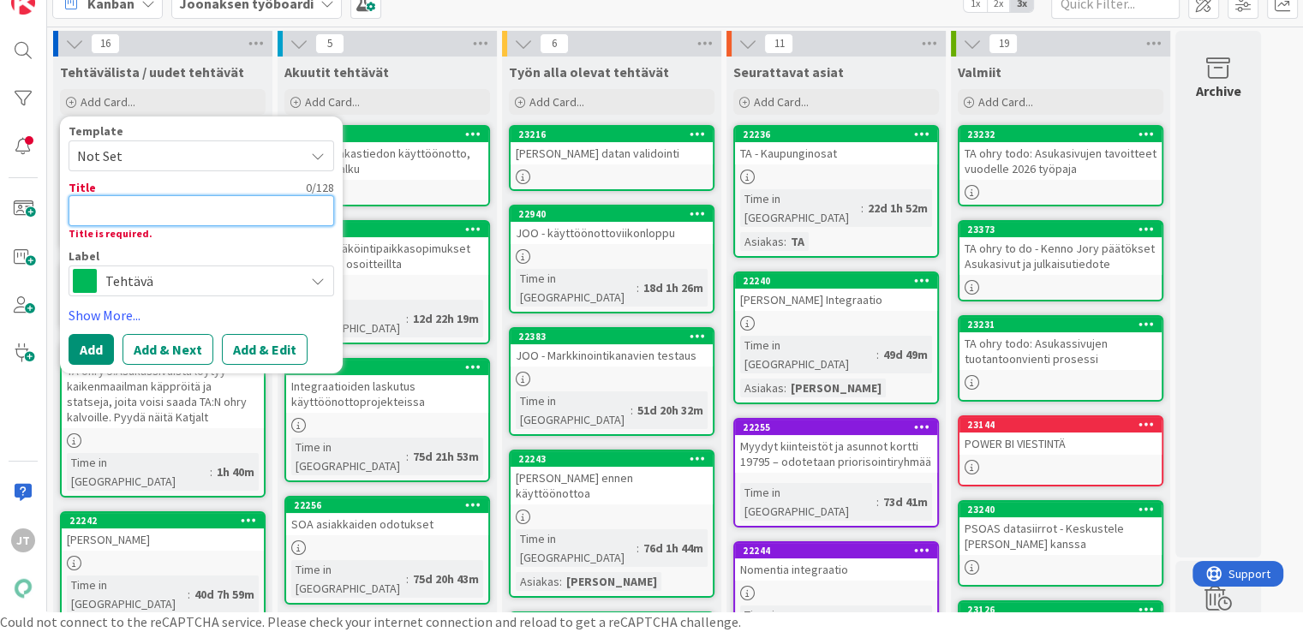
click at [207, 220] on textarea at bounding box center [202, 210] width 266 height 31
type textarea "x"
type textarea "E"
type textarea "x"
type textarea "Es"
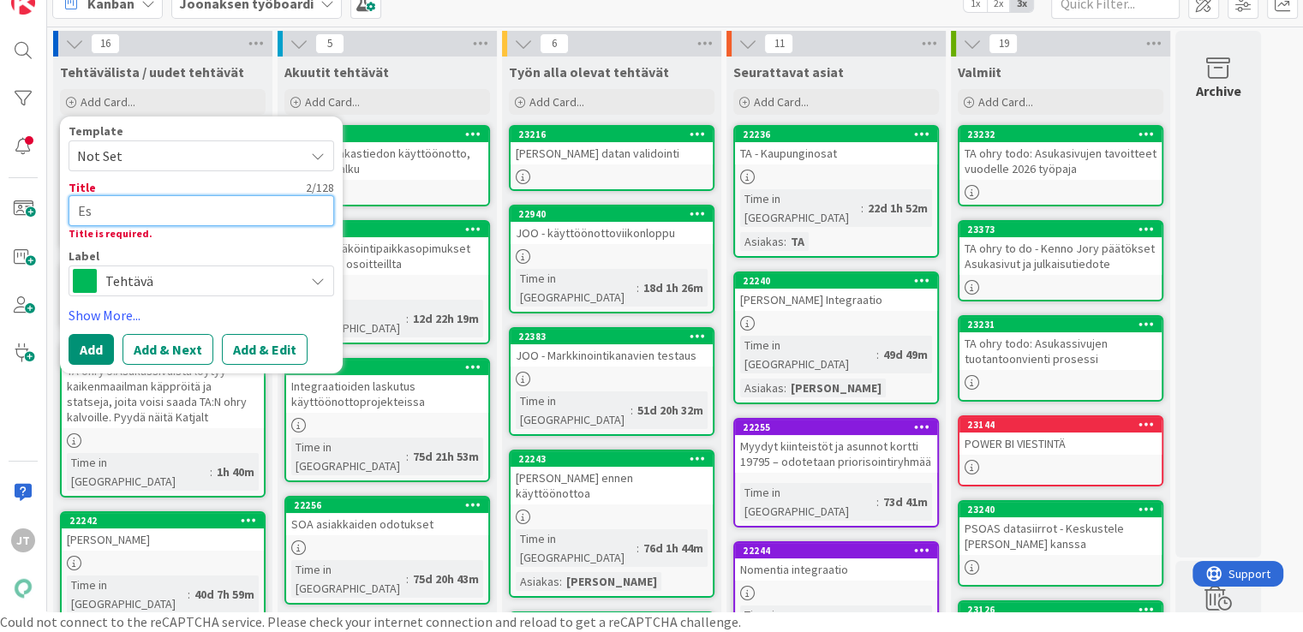
type textarea "x"
type textarea "Esa"
type textarea "x"
type textarea "Esa"
type textarea "x"
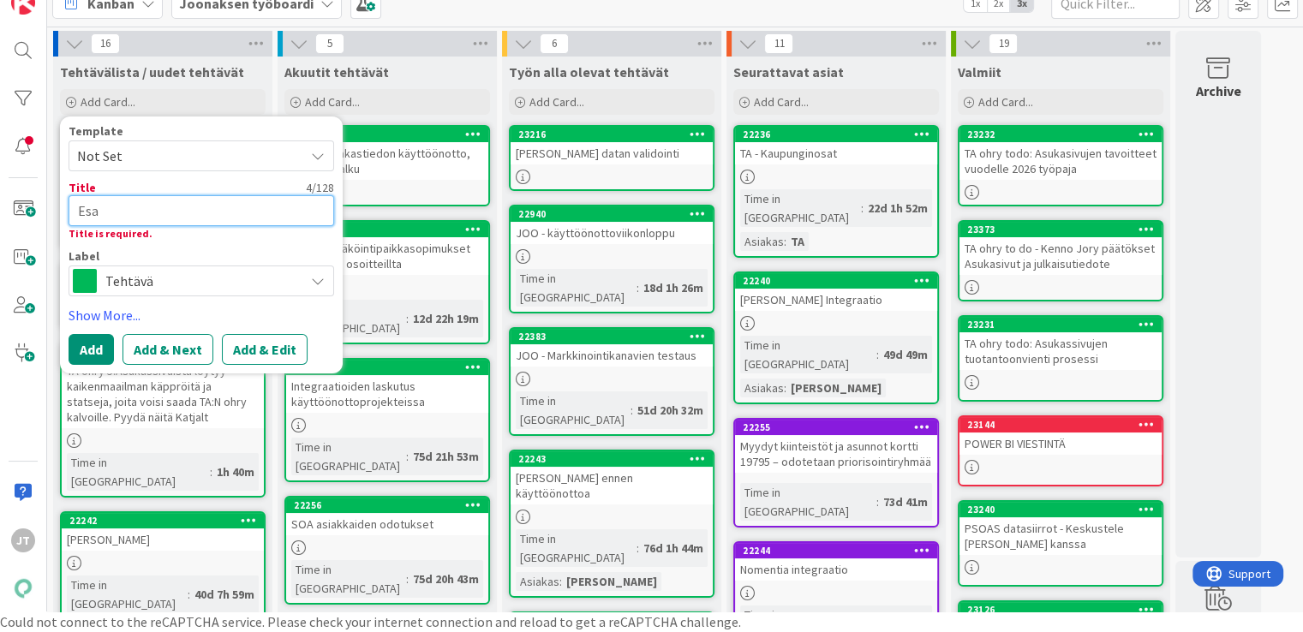
type textarea "Esa"
type textarea "x"
type textarea "Esal"
type textarea "x"
type textarea "Esall"
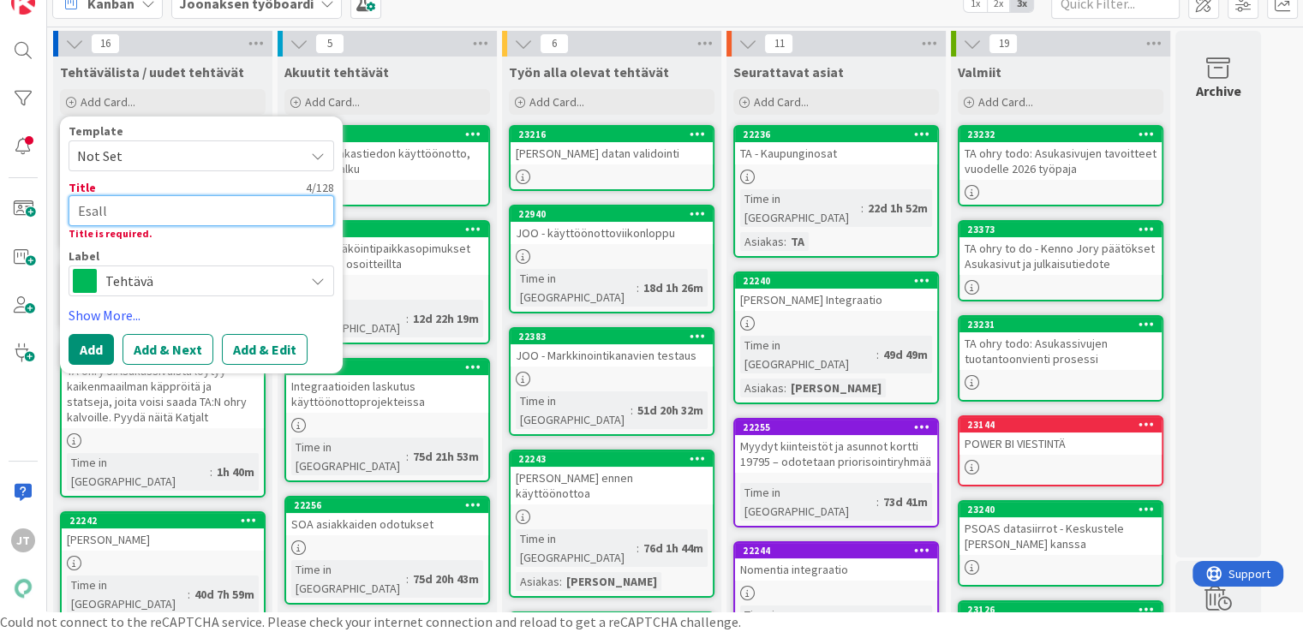
type textarea "x"
type textarea "Esalle"
type textarea "x"
type textarea "Esalle"
type textarea "x"
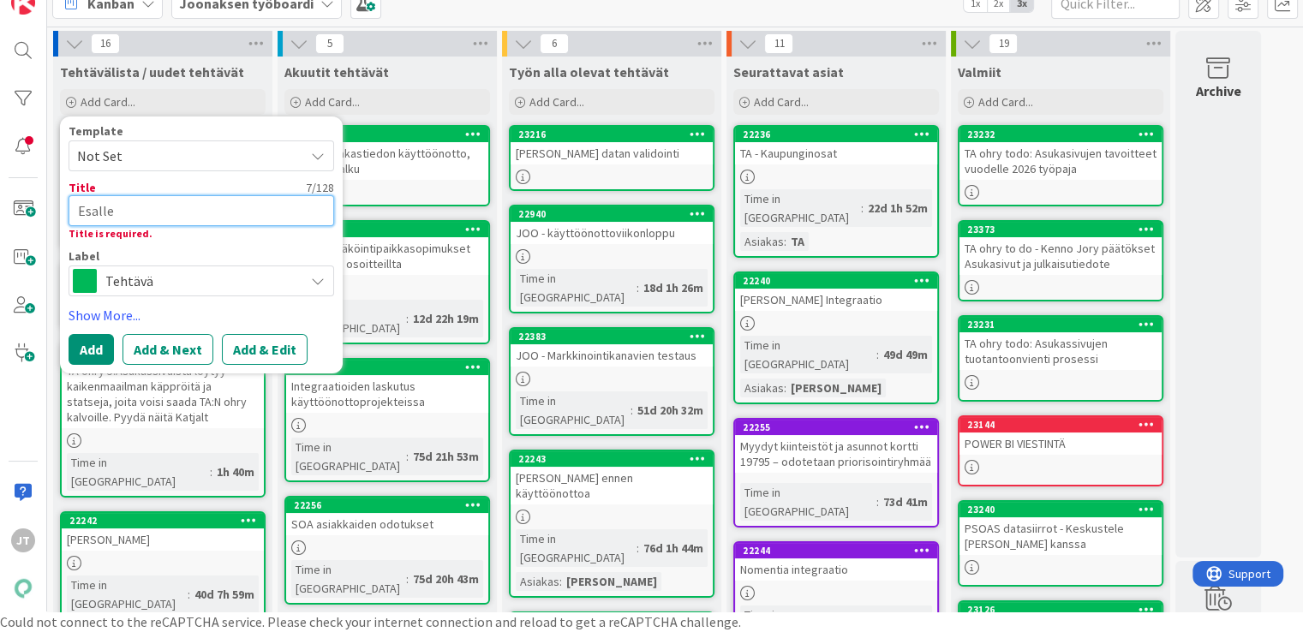
type textarea "Esalle v"
type textarea "x"
type textarea "Esalle vi"
type textarea "x"
type textarea "Esalle vie"
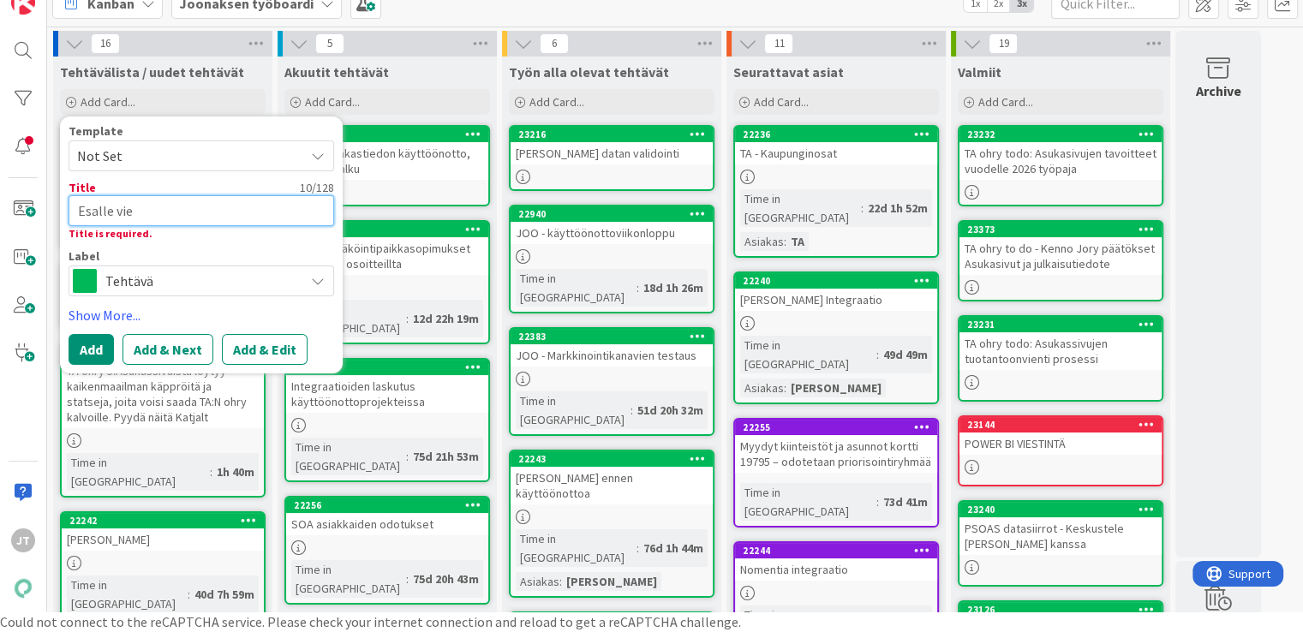
type textarea "x"
type textarea "Esalle vies"
type textarea "x"
type textarea "Esalle viest"
type textarea "x"
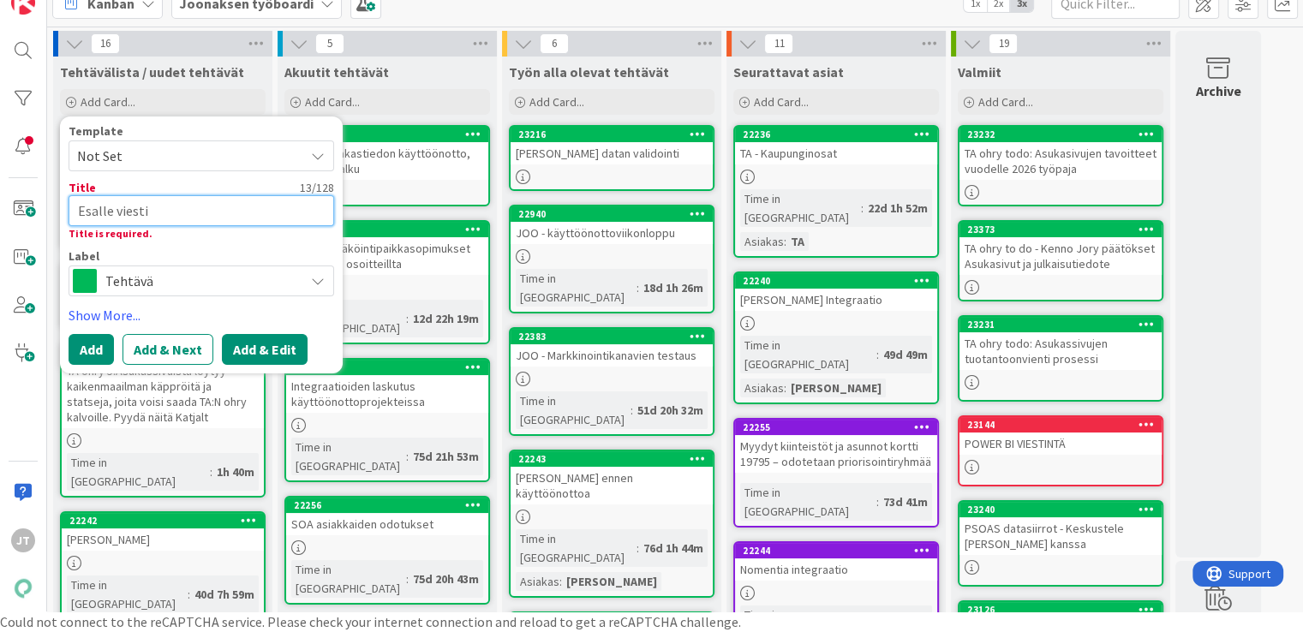
type textarea "Esalle viesti"
click at [260, 344] on button "Add & Edit" at bounding box center [265, 349] width 86 height 31
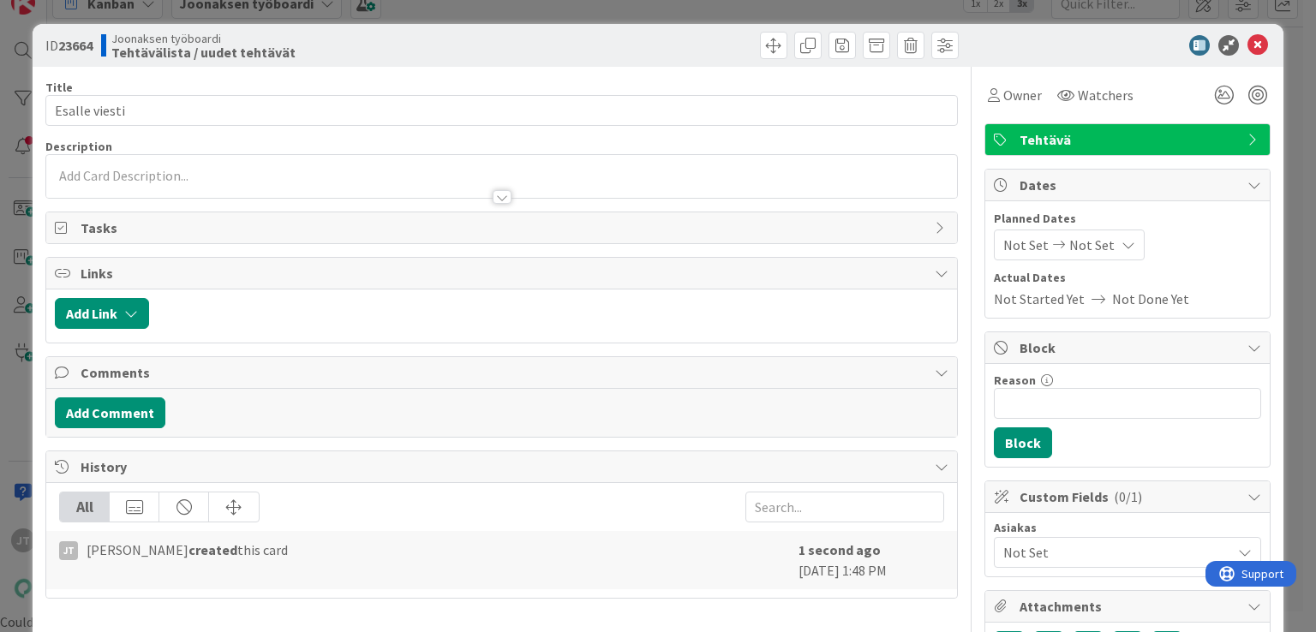
click at [134, 185] on div at bounding box center [501, 189] width 910 height 18
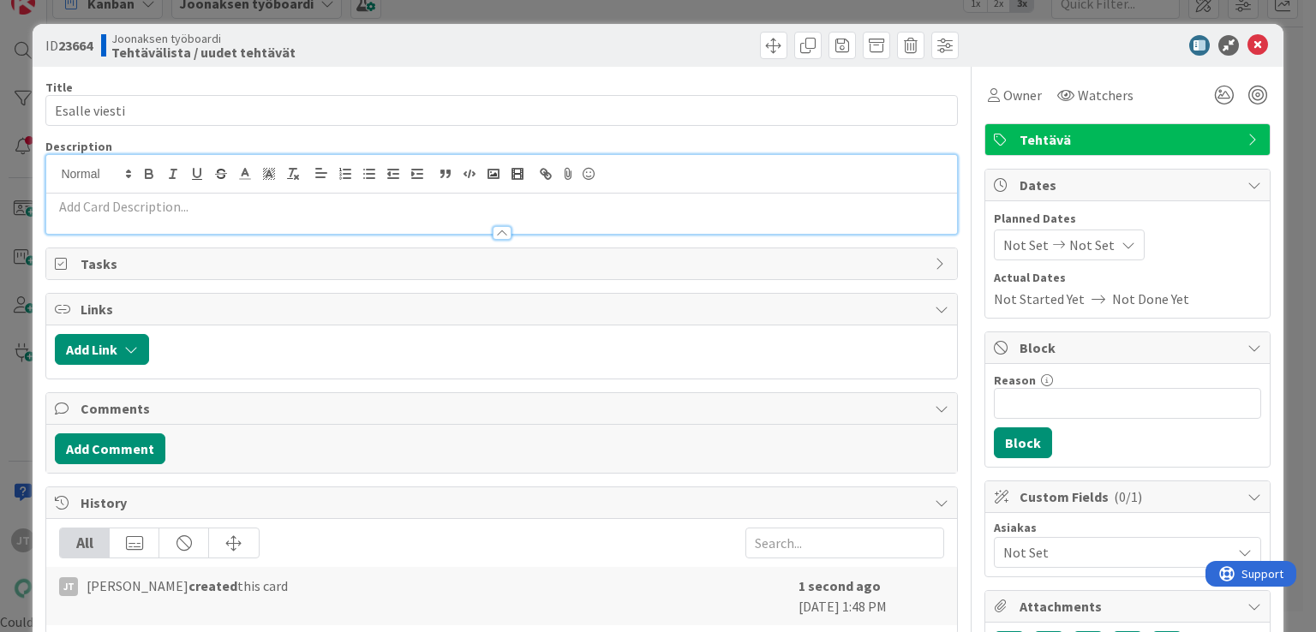
click at [73, 209] on p at bounding box center [501, 207] width 893 height 20
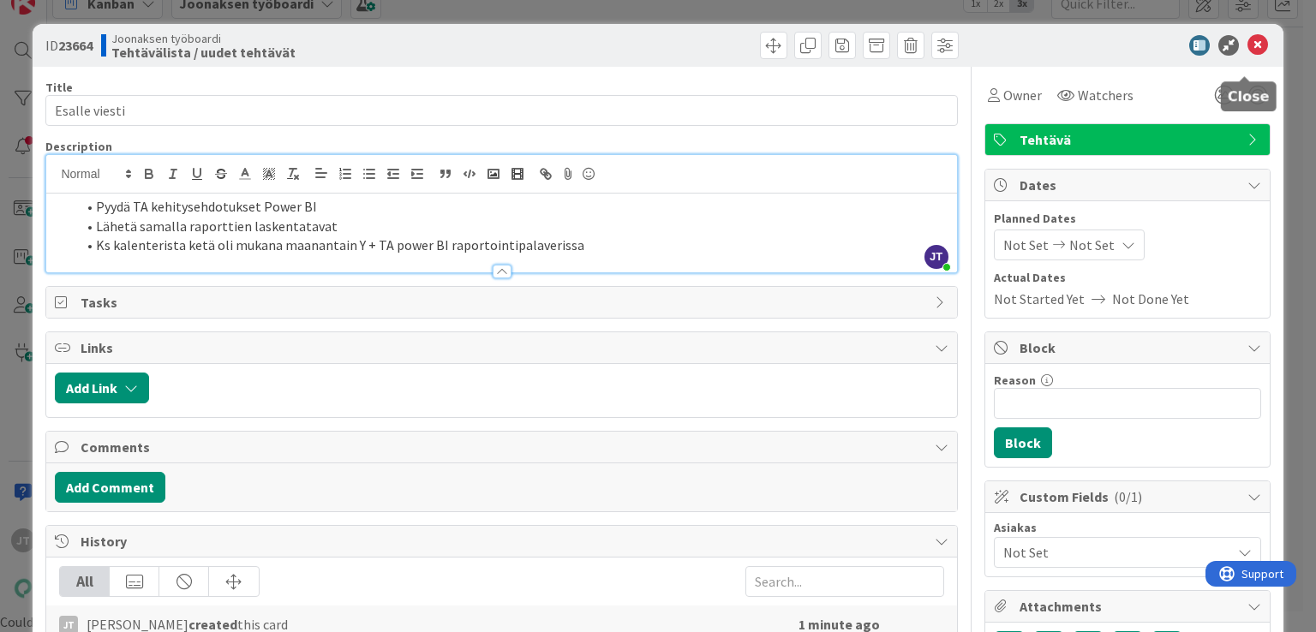
click at [1247, 39] on icon at bounding box center [1257, 45] width 21 height 21
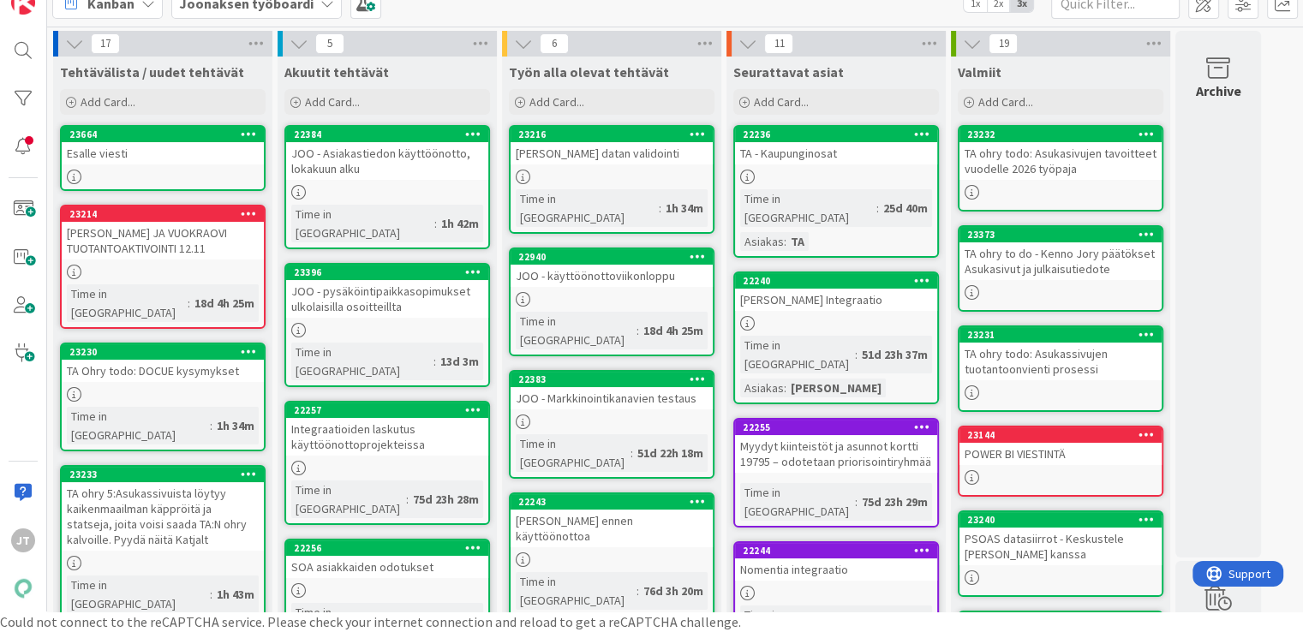
click at [106, 160] on div "Esalle viesti" at bounding box center [163, 153] width 202 height 22
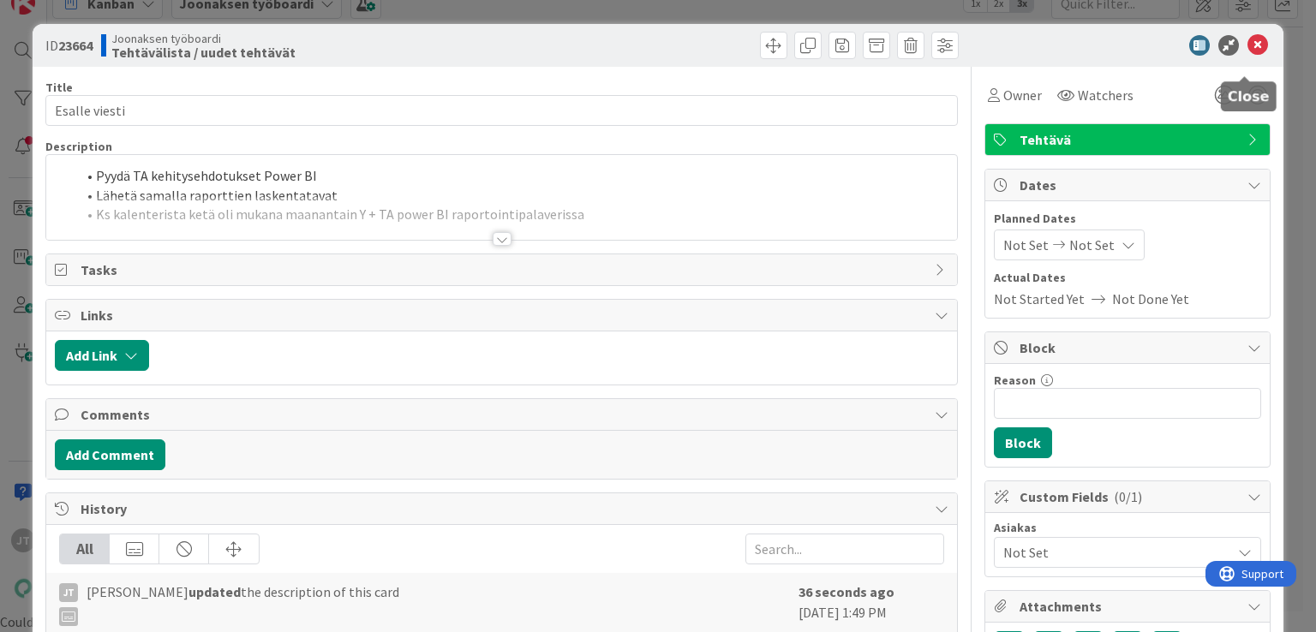
click at [1248, 39] on icon at bounding box center [1257, 45] width 21 height 21
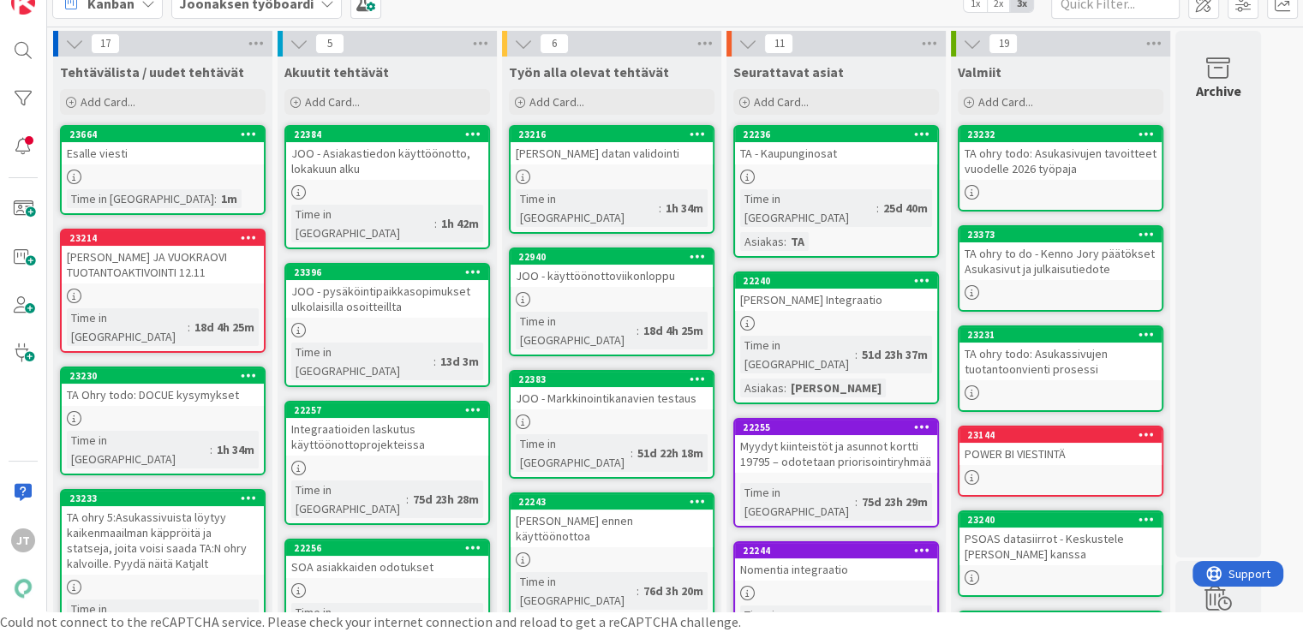
click at [230, 8] on b "Joonaksen työboardi" at bounding box center [246, 3] width 134 height 17
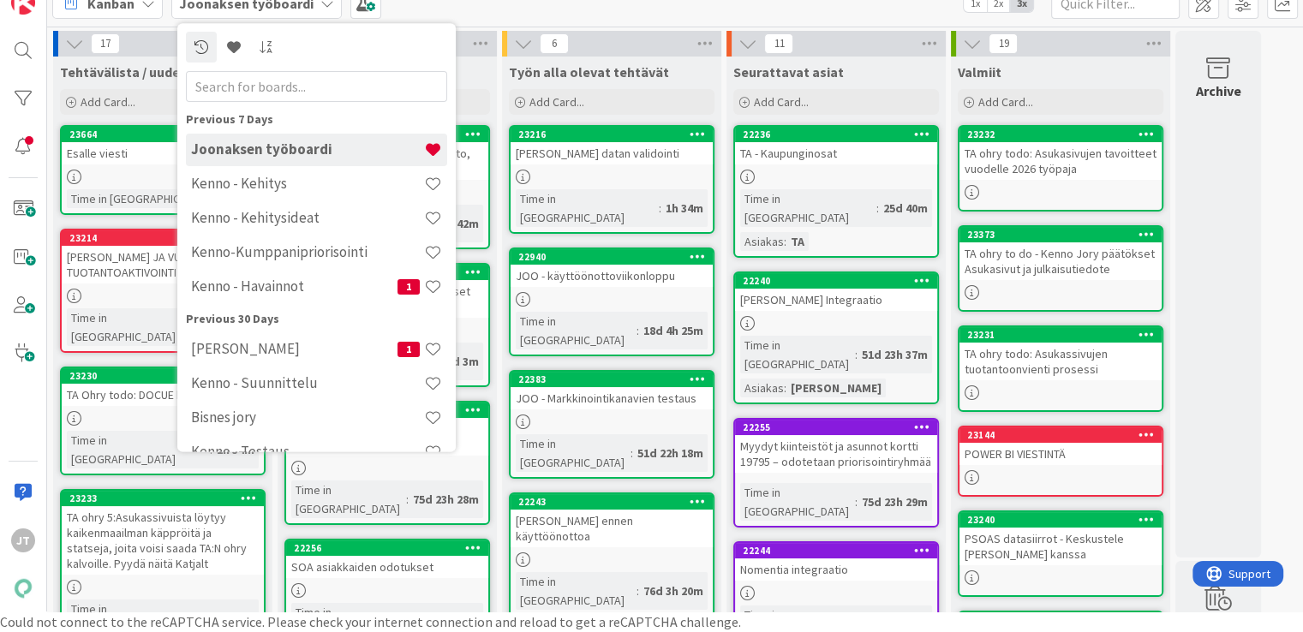
scroll to position [48, 0]
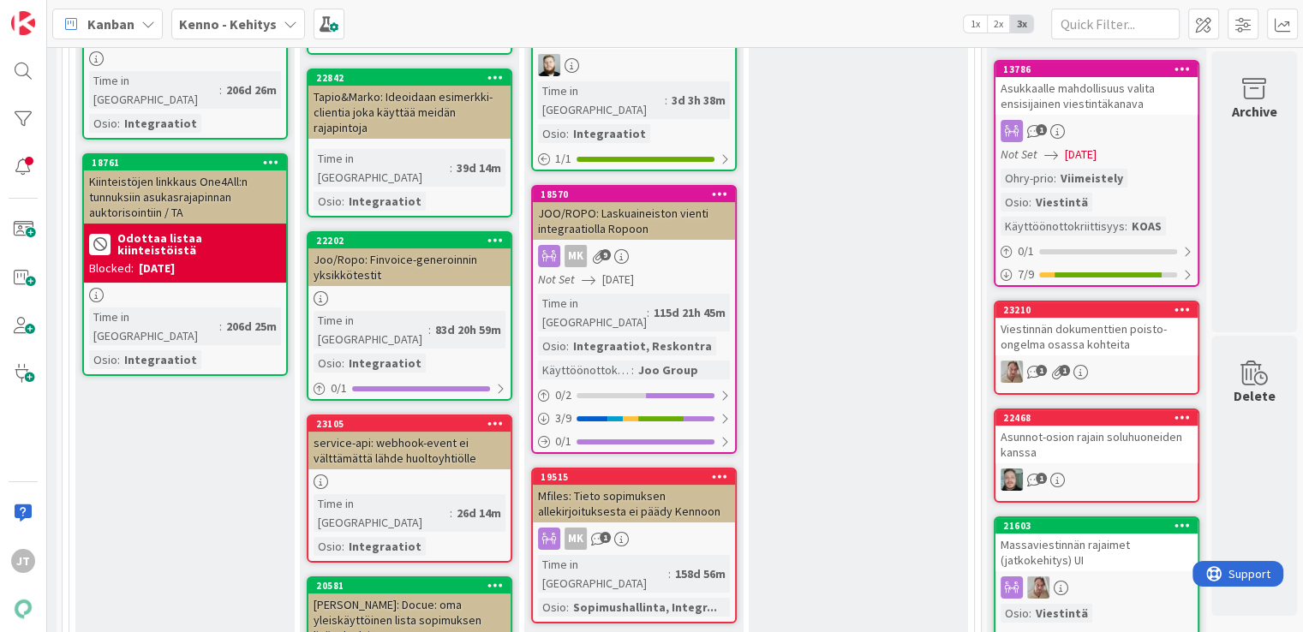
scroll to position [6233, 228]
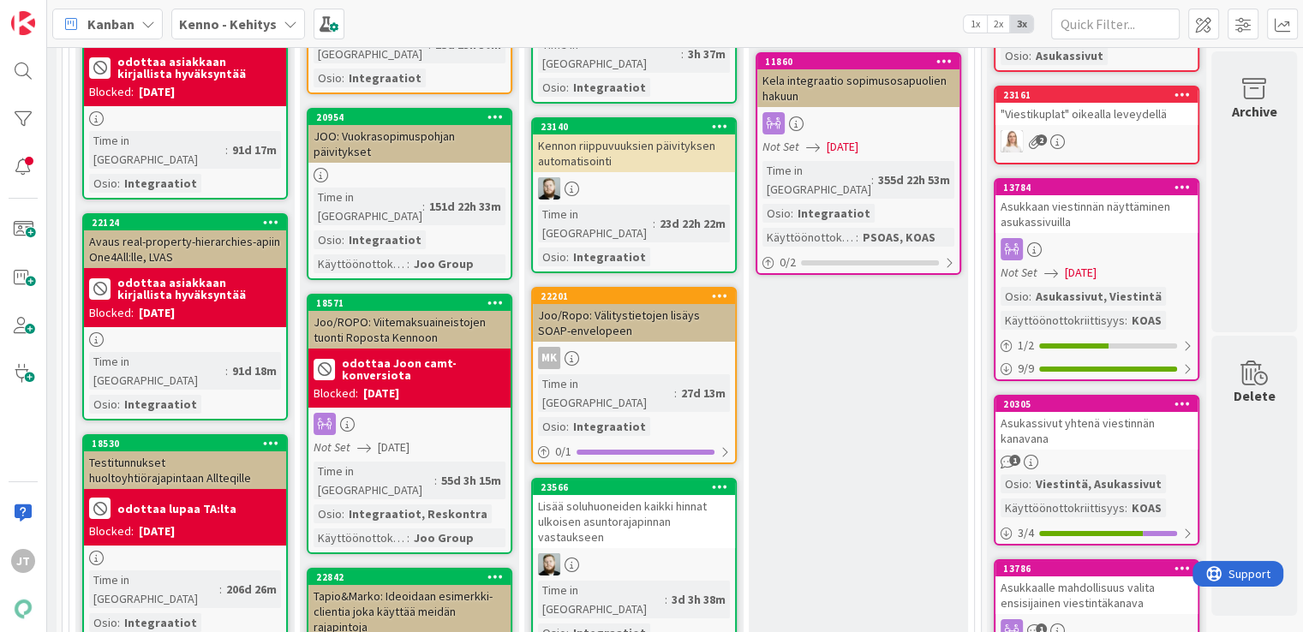
click at [212, 21] on b "Kenno - Kehitys" at bounding box center [228, 23] width 98 height 17
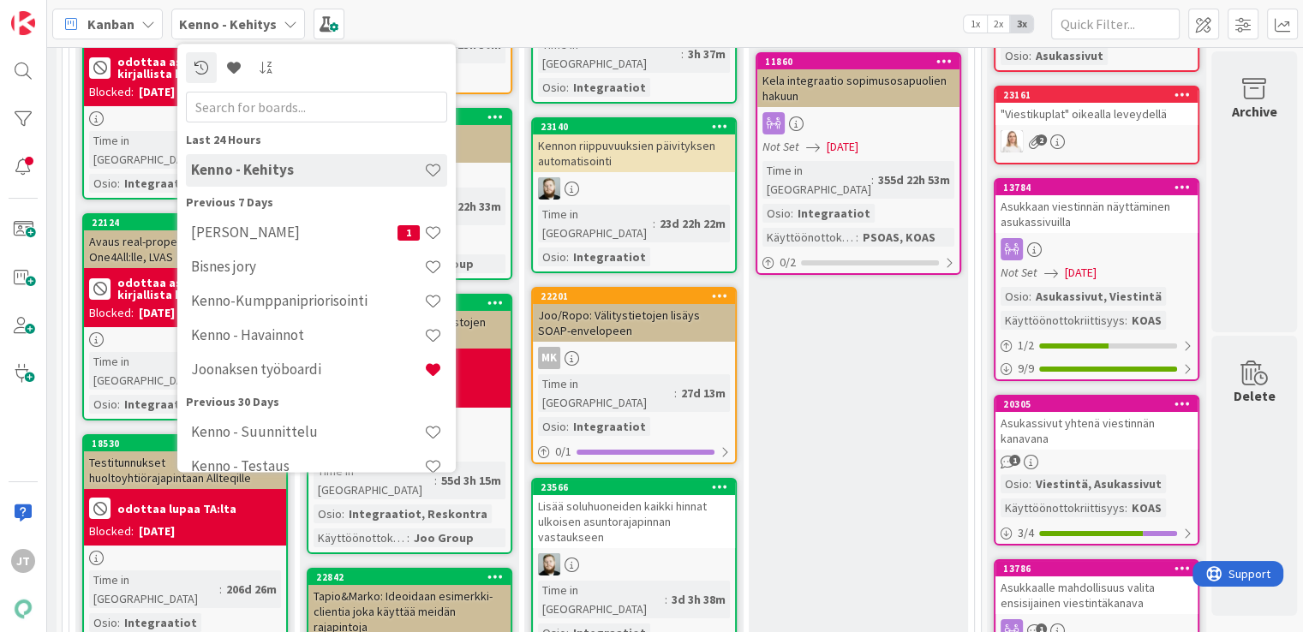
click at [290, 170] on h4 "Kenno - Kehitys" at bounding box center [307, 170] width 233 height 17
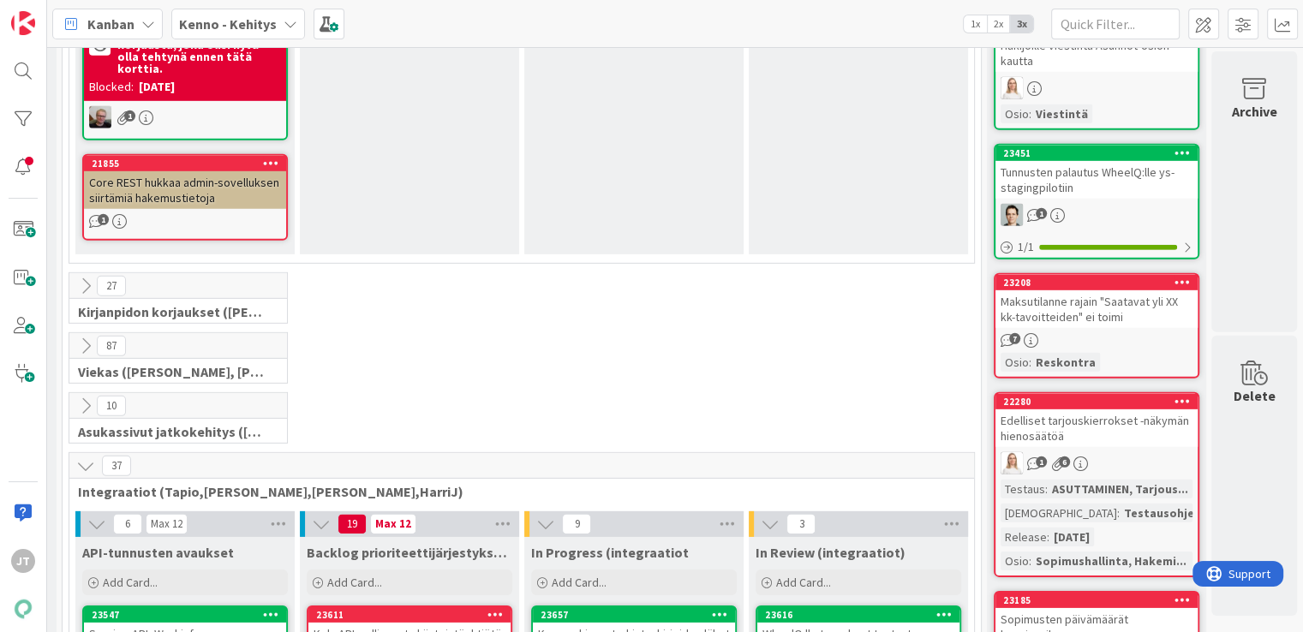
scroll to position [5170, 228]
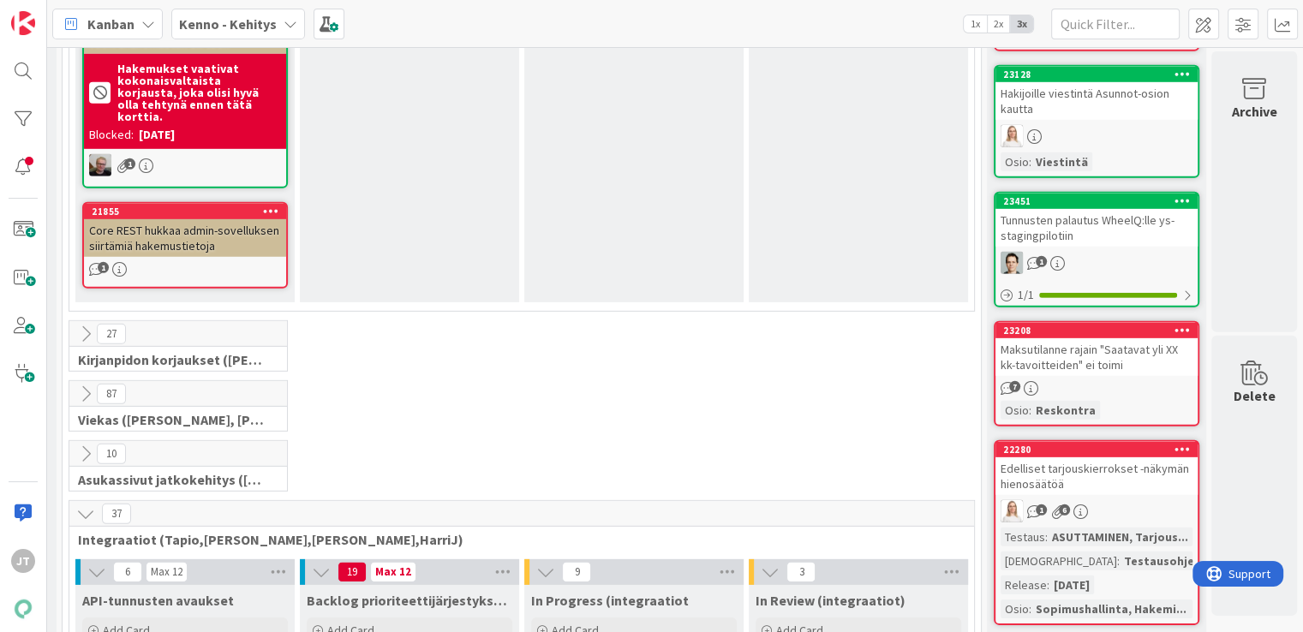
click at [75, 503] on button at bounding box center [86, 514] width 22 height 22
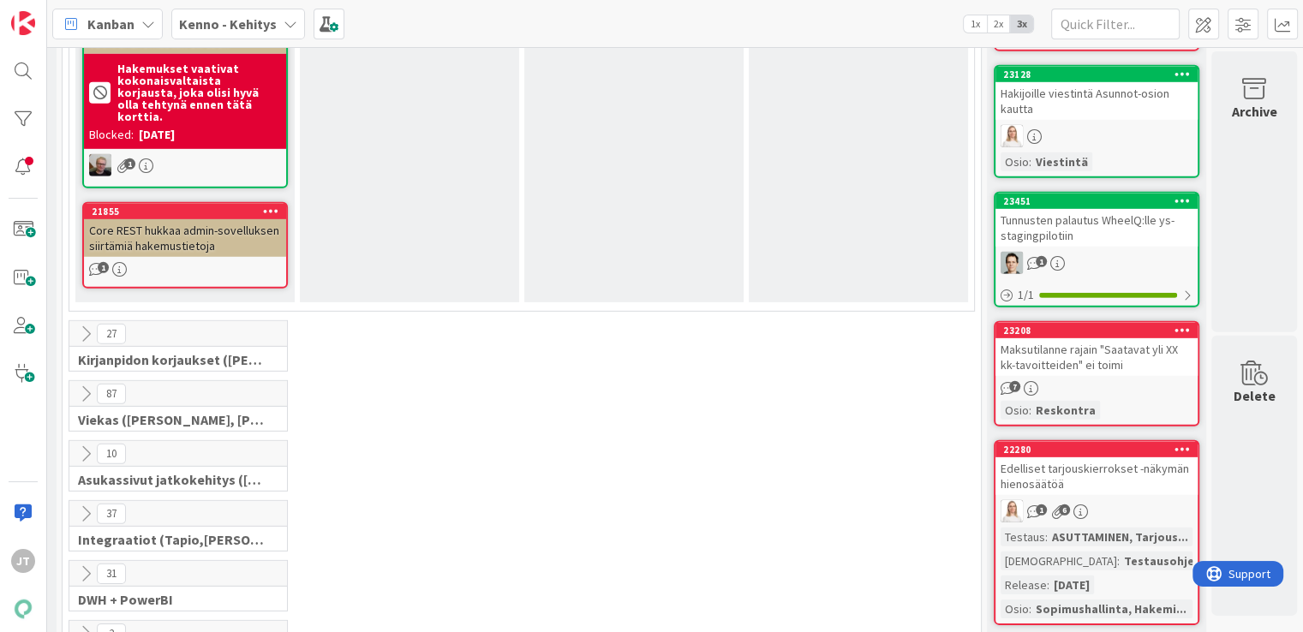
click at [76, 445] on icon at bounding box center [85, 454] width 19 height 19
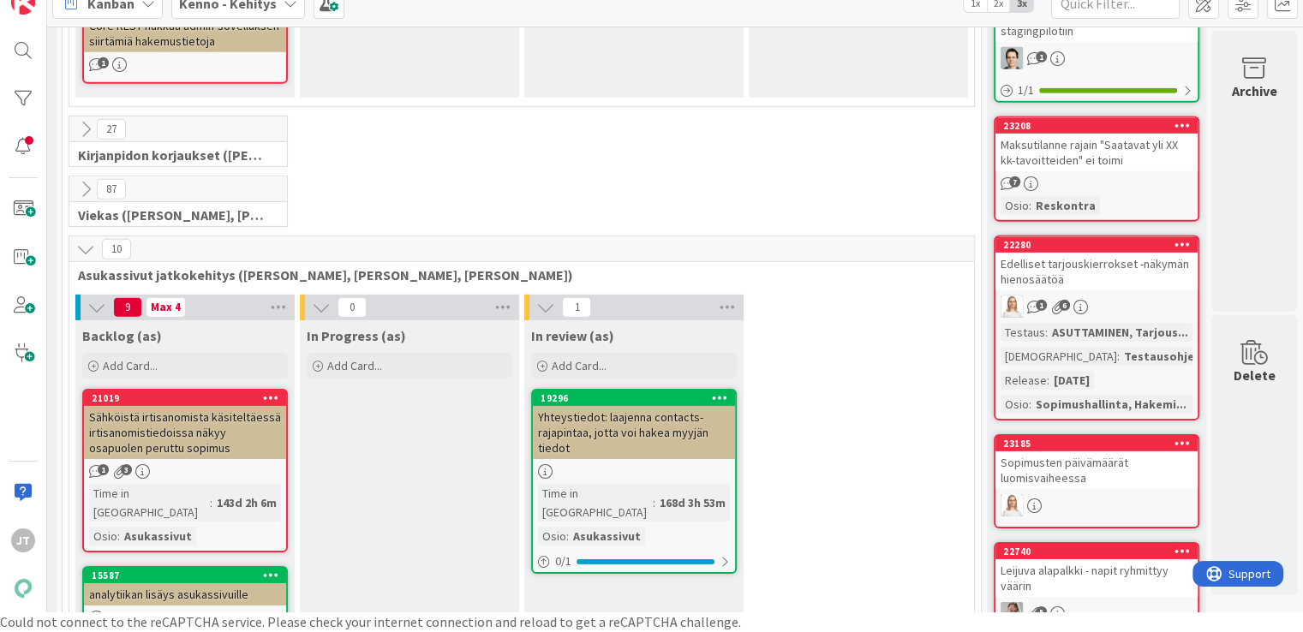
scroll to position [5345, 228]
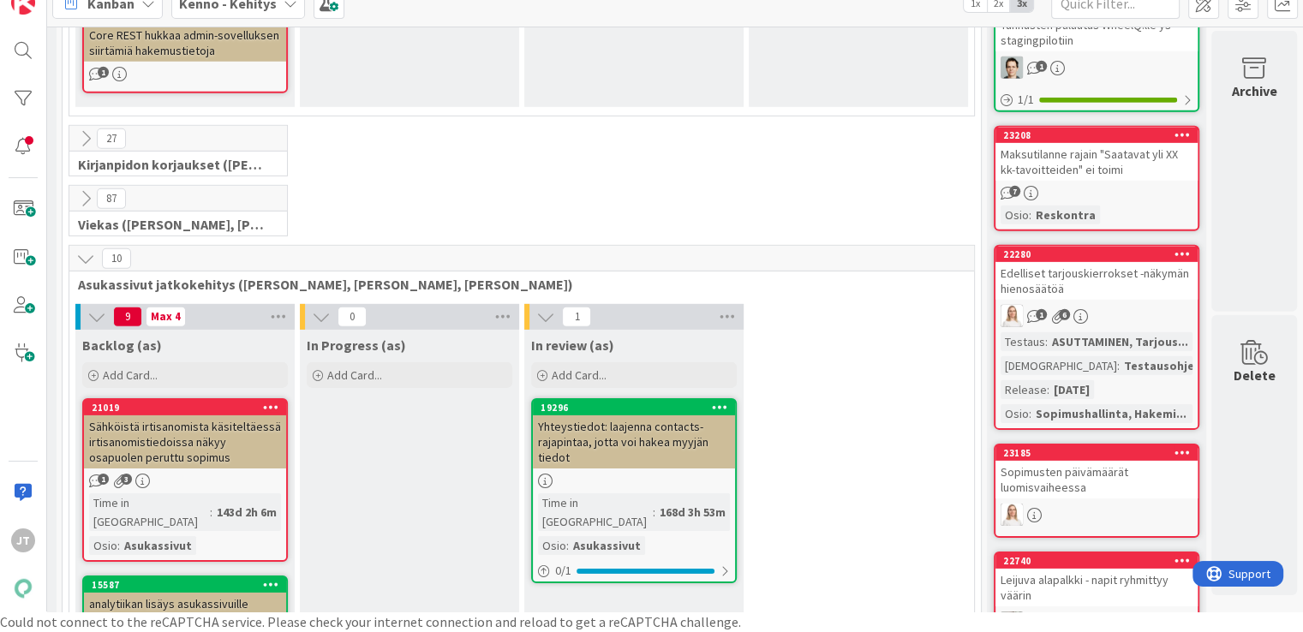
click at [87, 308] on icon at bounding box center [96, 317] width 19 height 19
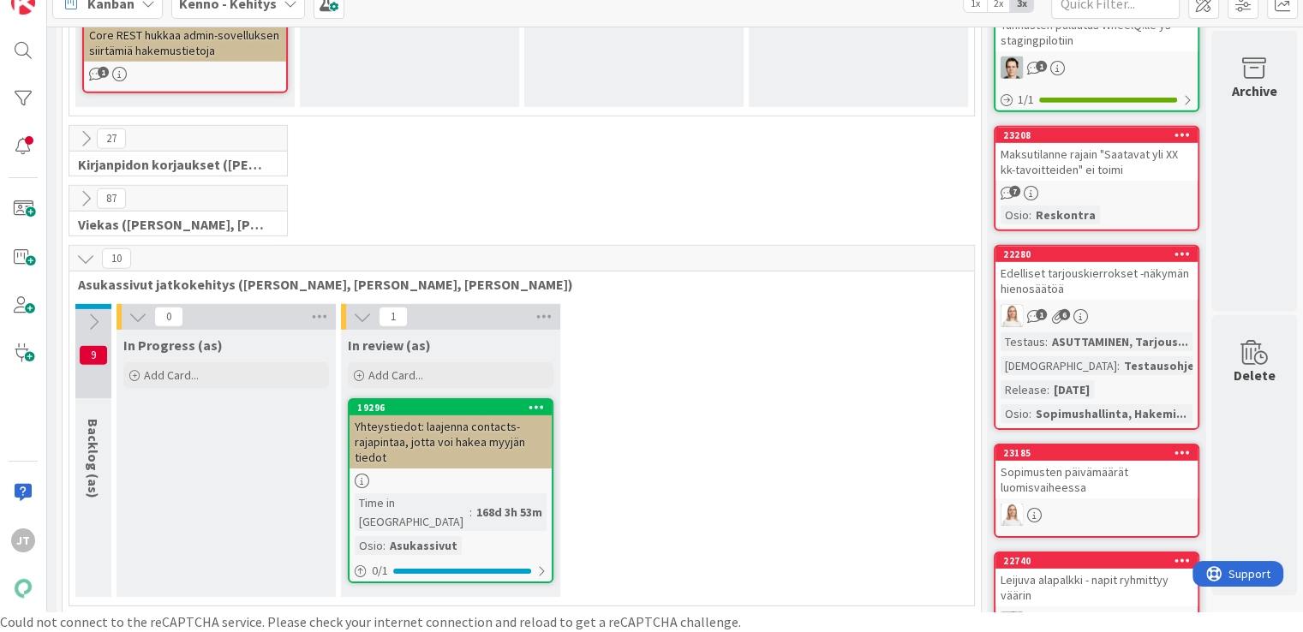
click at [84, 313] on icon at bounding box center [93, 322] width 19 height 19
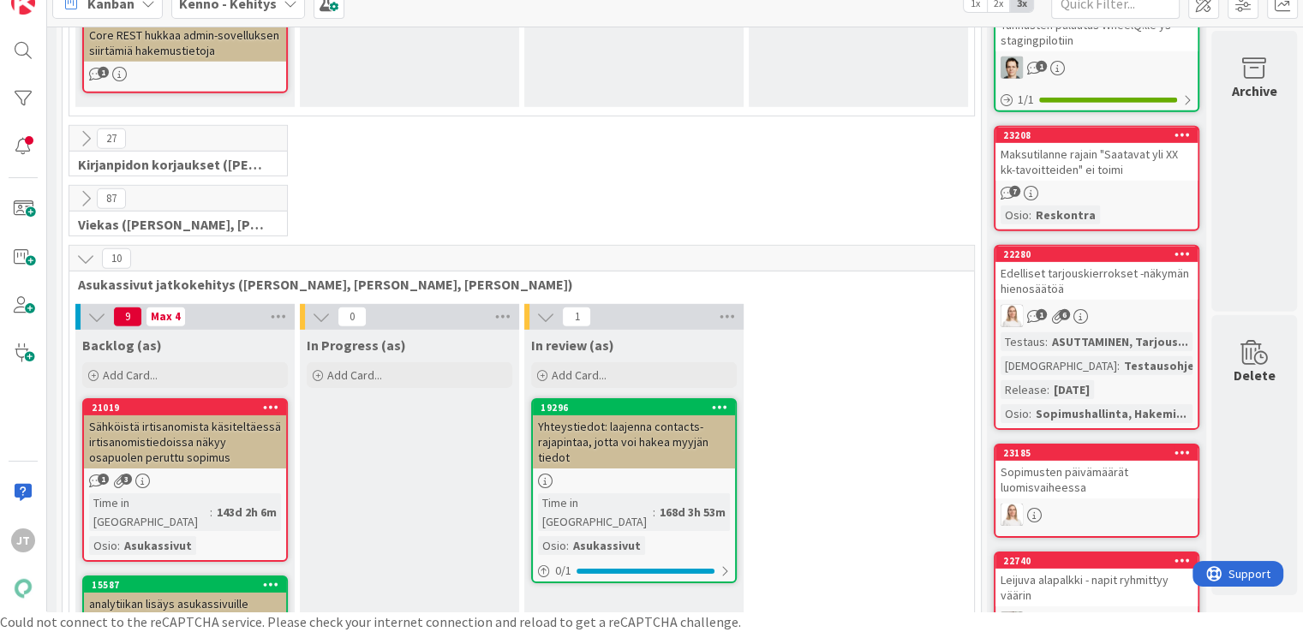
click at [76, 249] on icon at bounding box center [85, 258] width 19 height 19
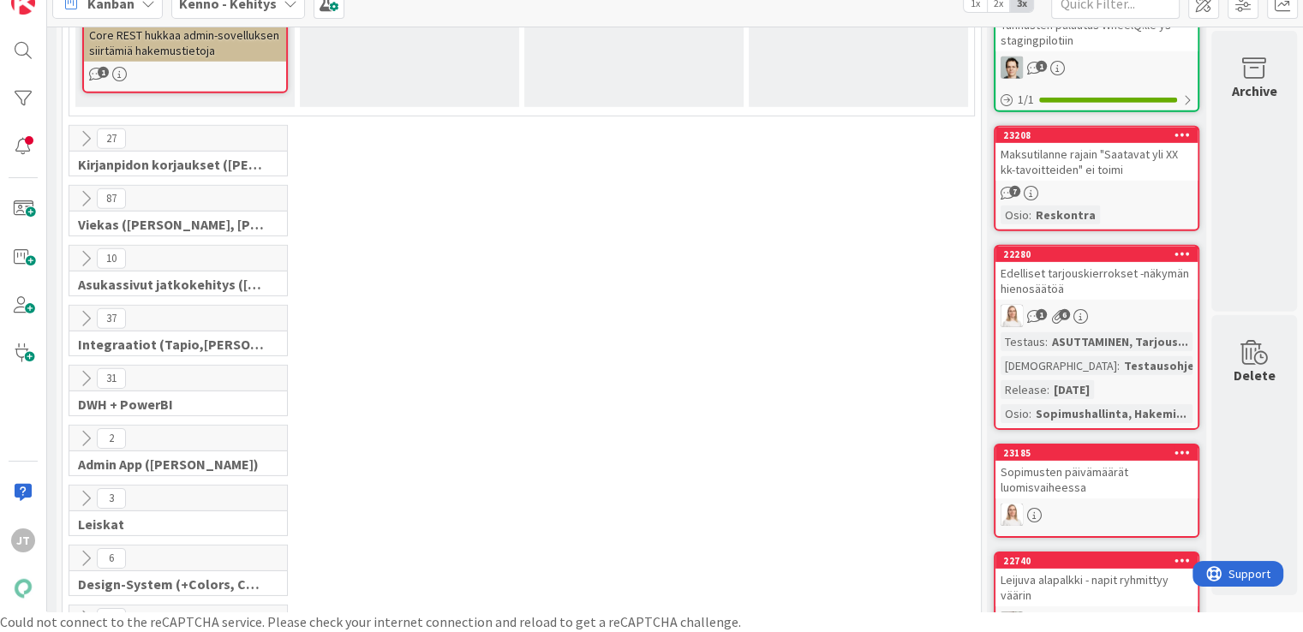
click at [76, 249] on icon at bounding box center [85, 258] width 19 height 19
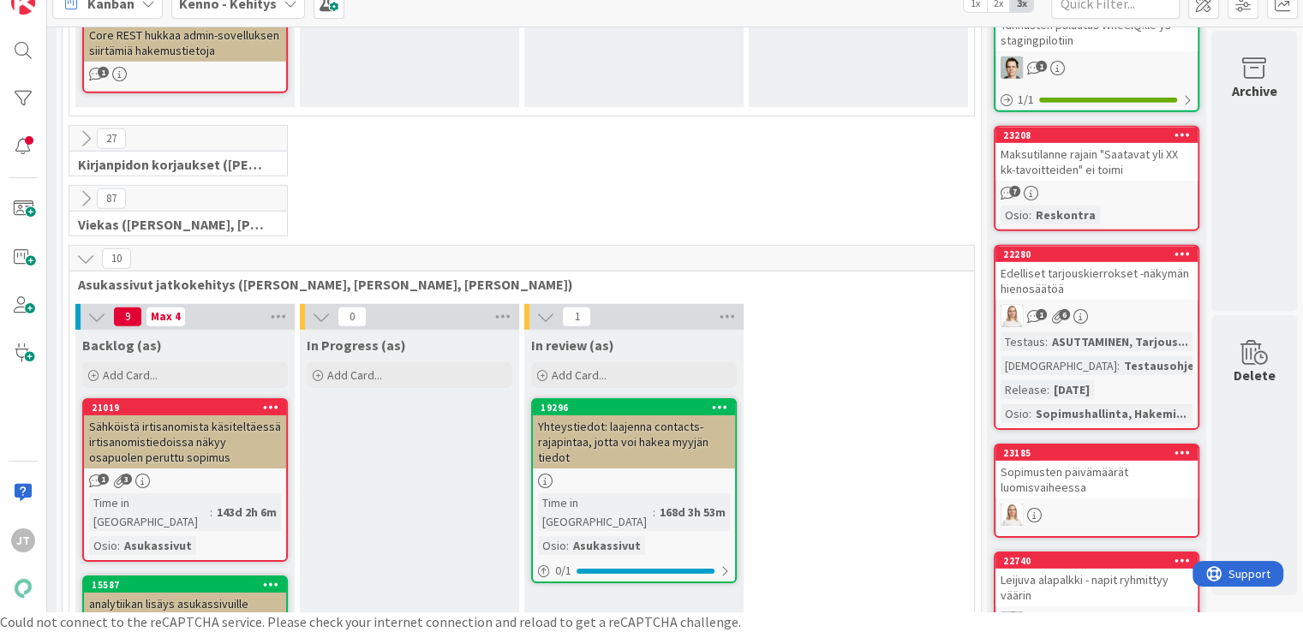
click at [76, 249] on icon at bounding box center [85, 258] width 19 height 19
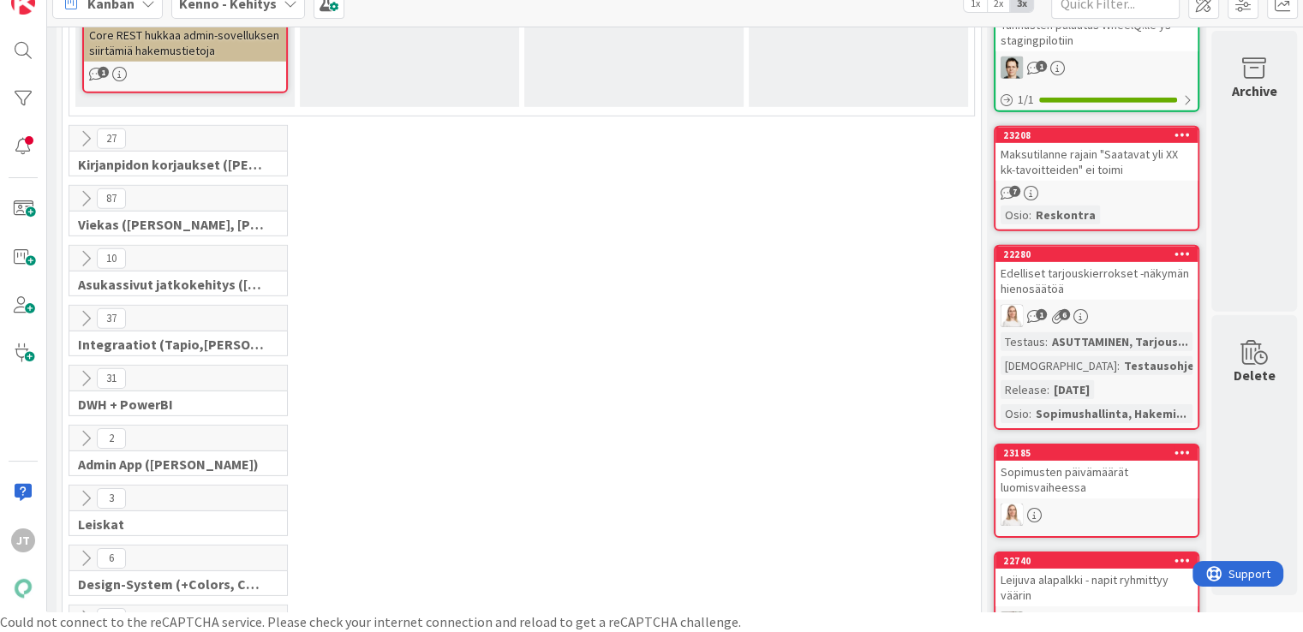
scroll to position [5267, 228]
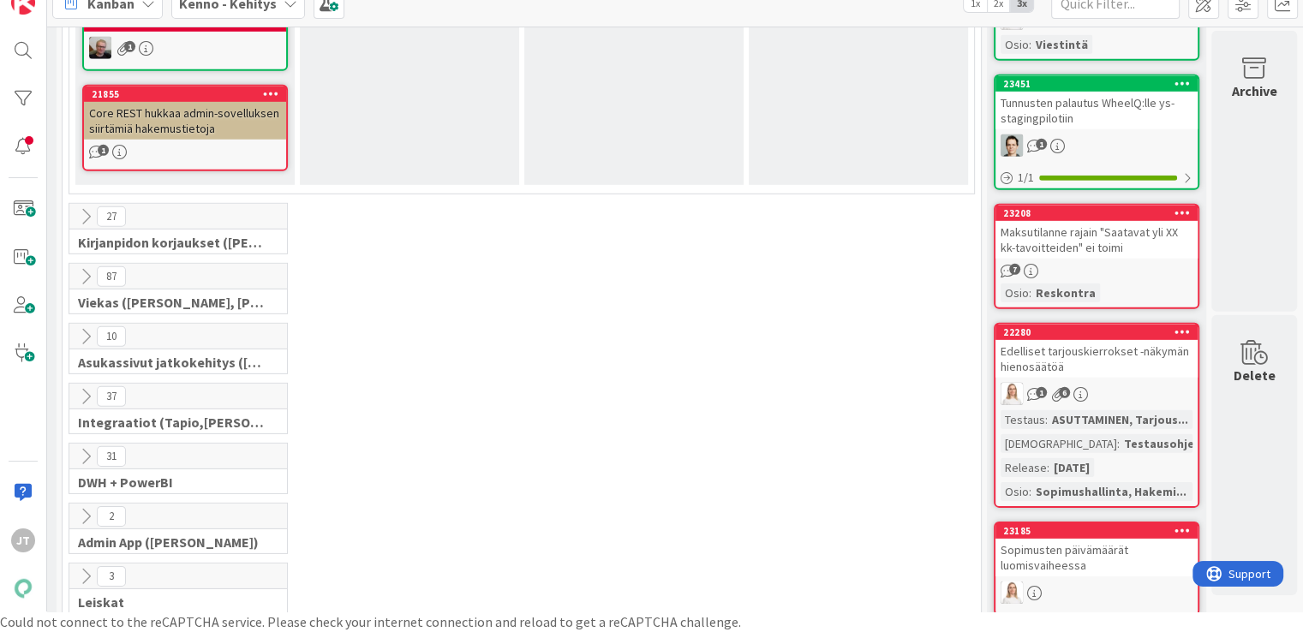
click at [76, 267] on icon at bounding box center [85, 276] width 19 height 19
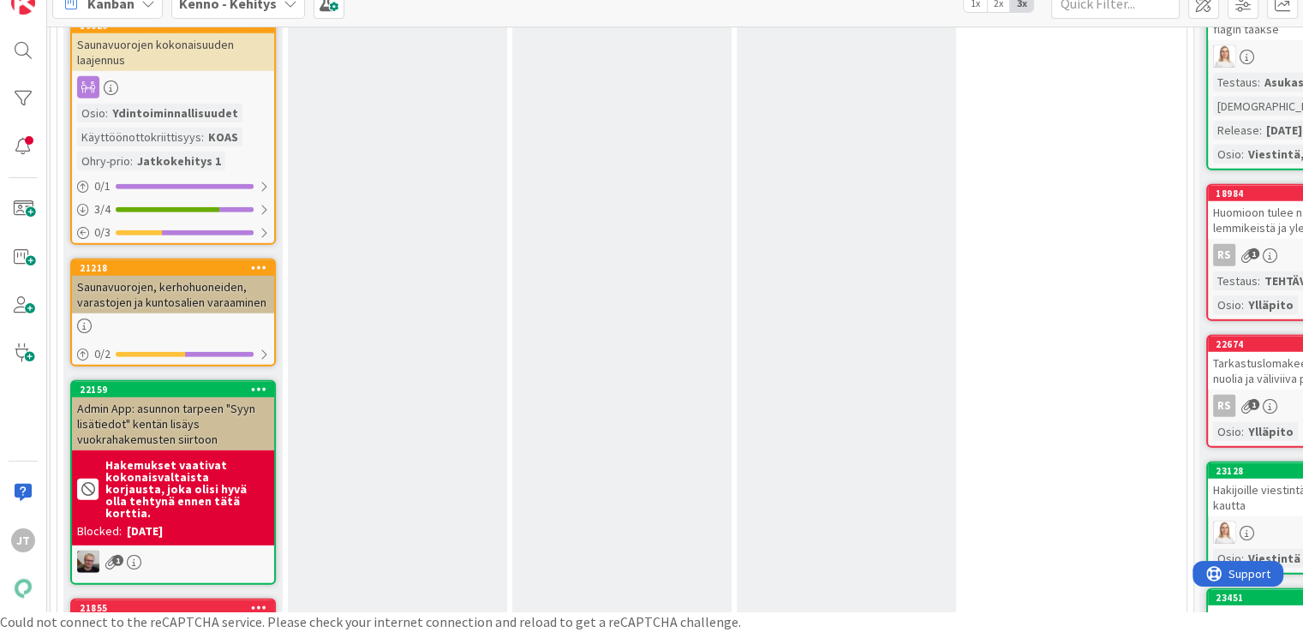
scroll to position [4965, 228]
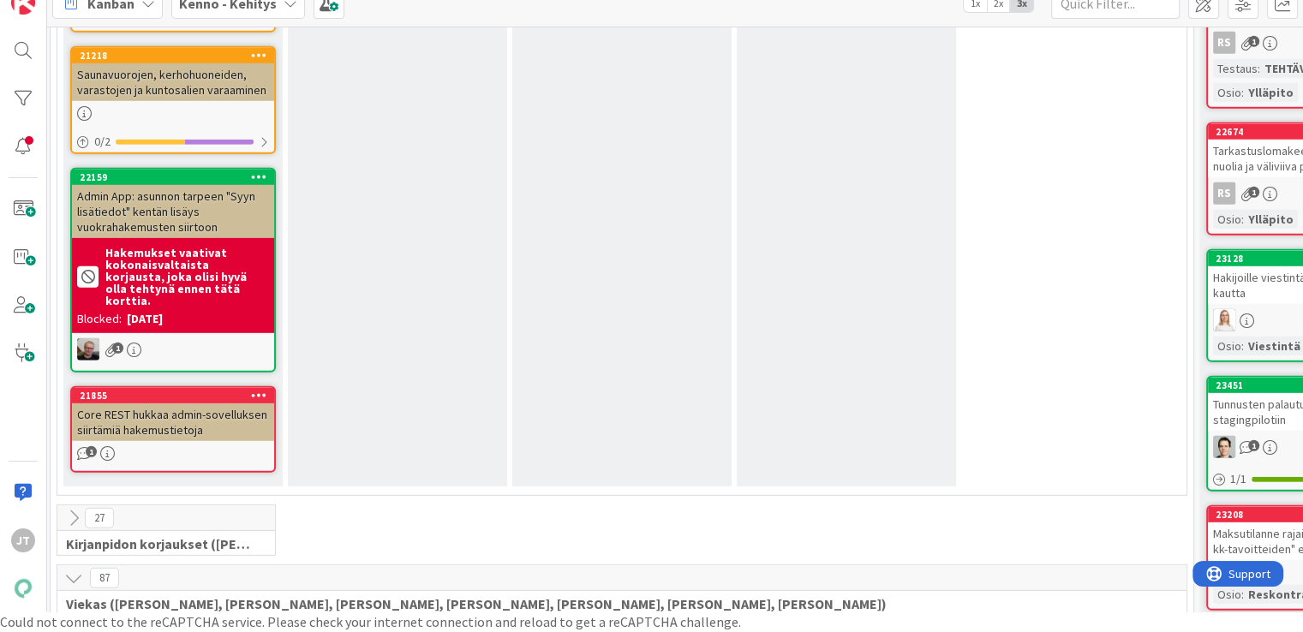
click at [73, 569] on icon at bounding box center [73, 578] width 19 height 19
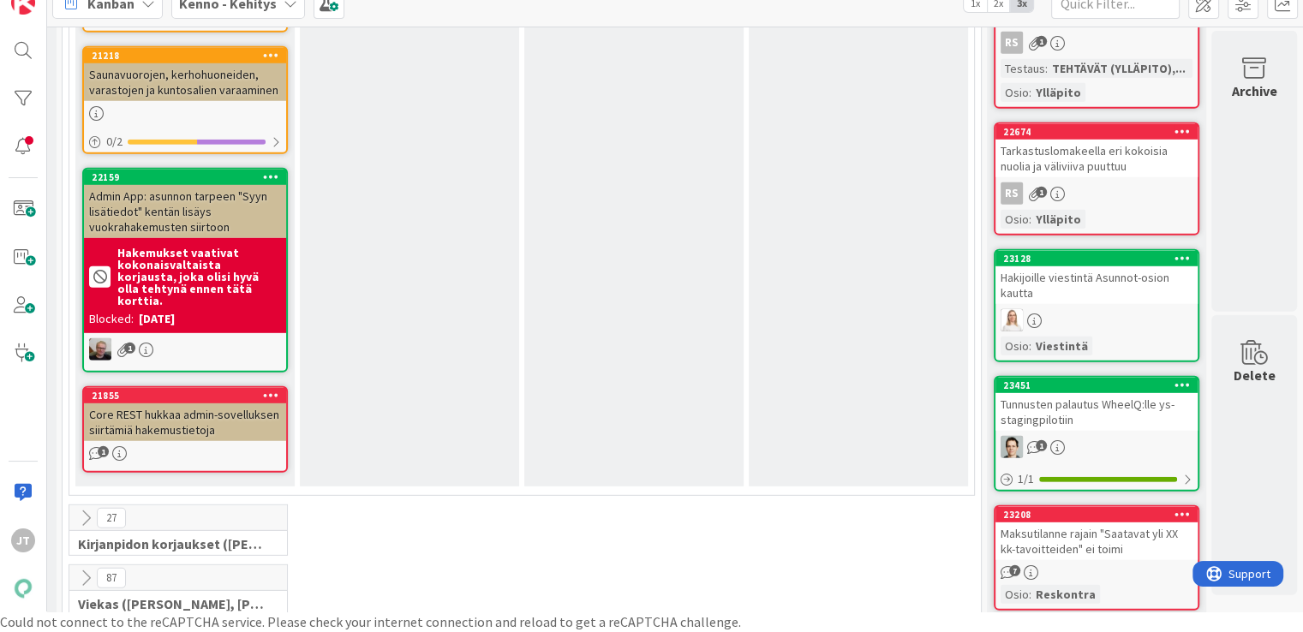
click at [76, 509] on icon at bounding box center [85, 518] width 19 height 19
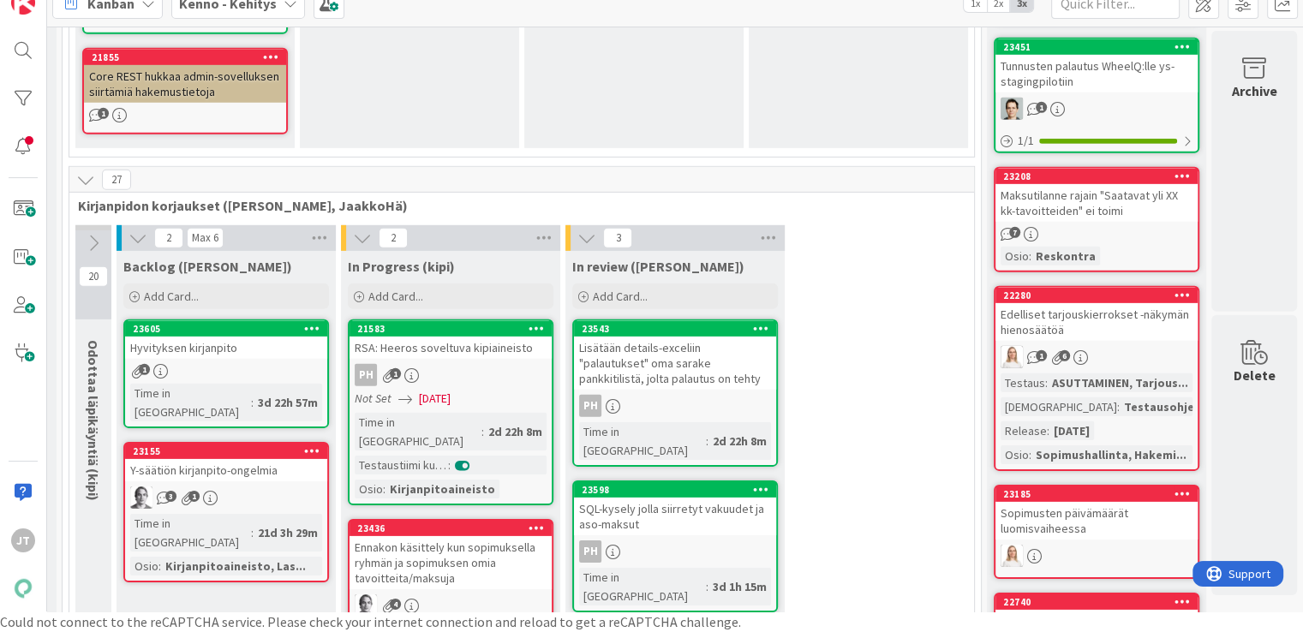
scroll to position [5246, 228]
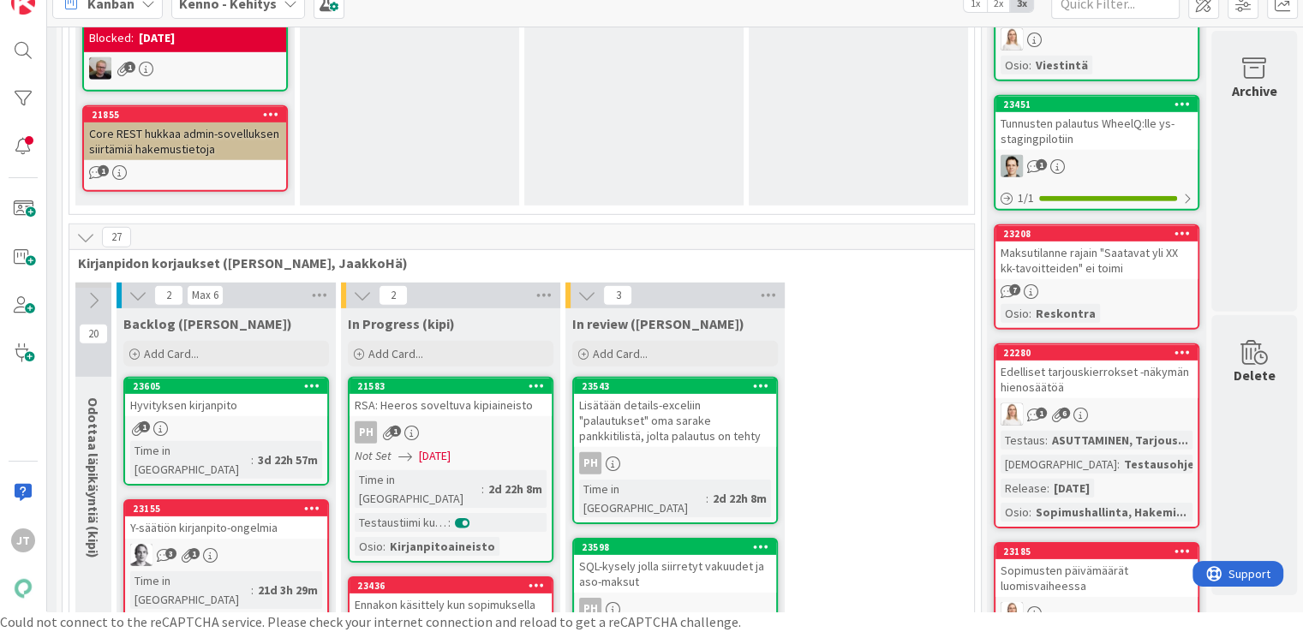
click at [84, 291] on icon at bounding box center [93, 300] width 19 height 19
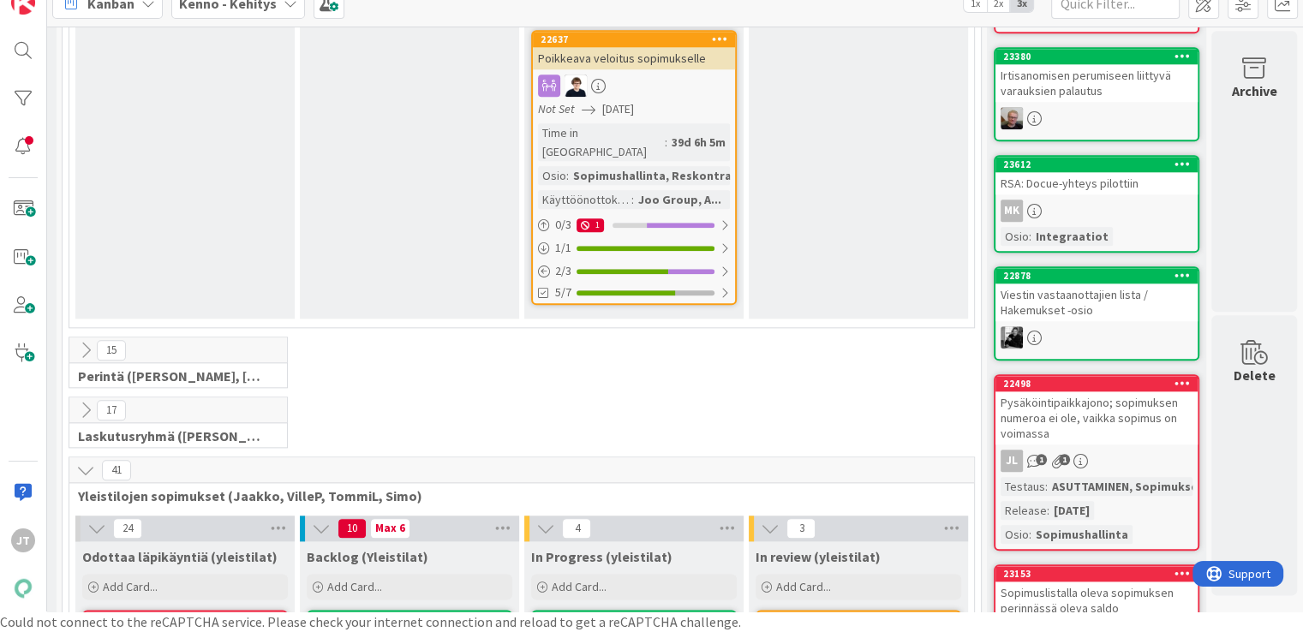
scroll to position [1929, 228]
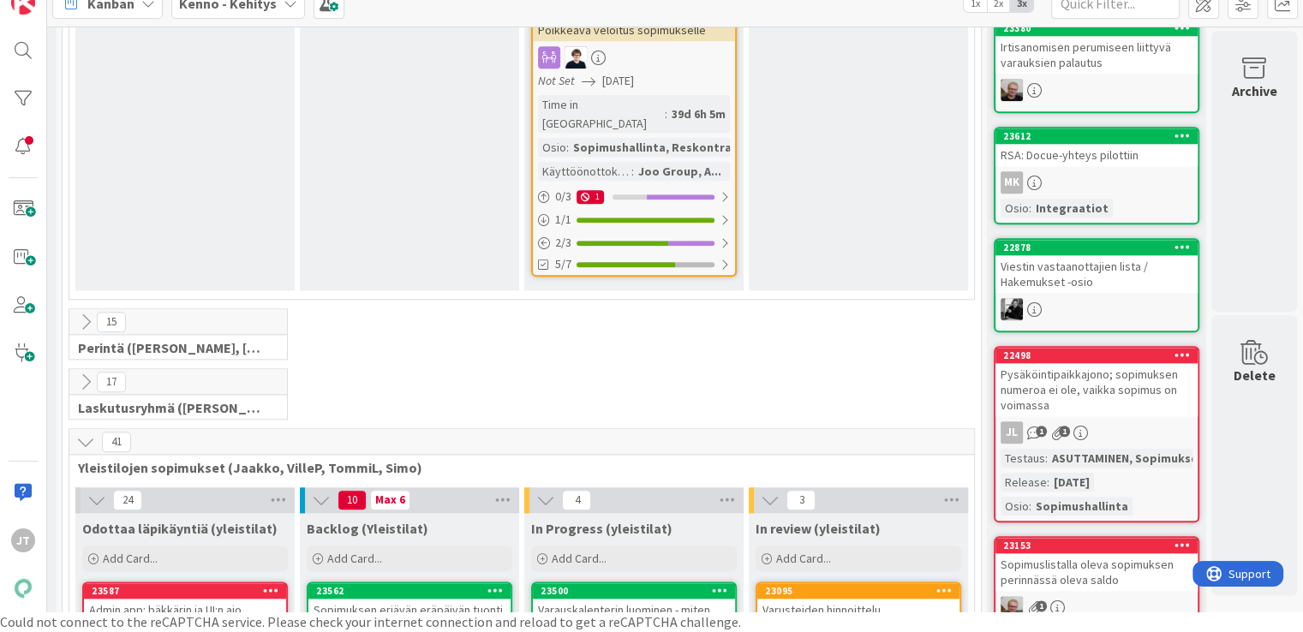
click at [76, 433] on icon at bounding box center [85, 442] width 19 height 19
